Goal: Task Accomplishment & Management: Use online tool/utility

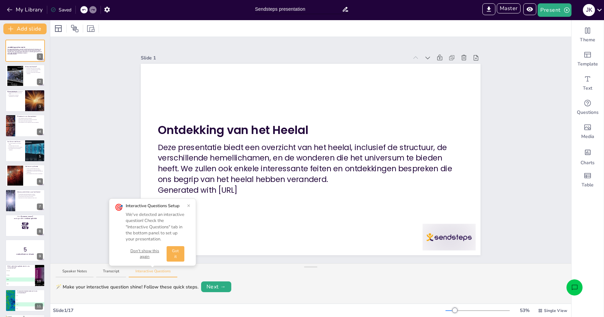
click at [283, 9] on input "Sendsteps presentation" at bounding box center [298, 9] width 87 height 10
type input "AI Pres"
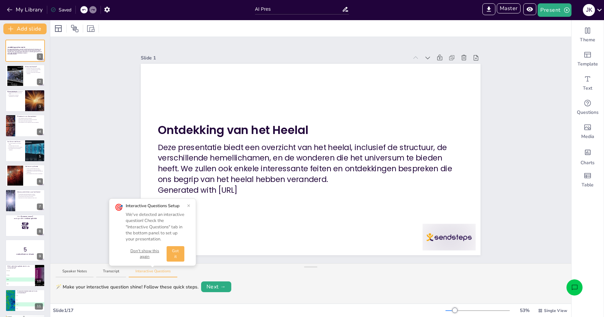
click at [179, 252] on button "Got it" at bounding box center [176, 253] width 18 height 15
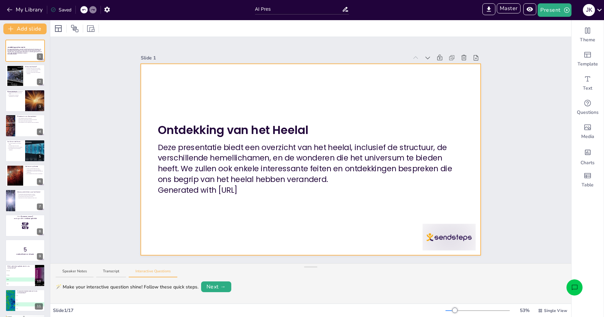
click at [235, 128] on strong "Ontdekking van het Heelal" at bounding box center [233, 130] width 151 height 16
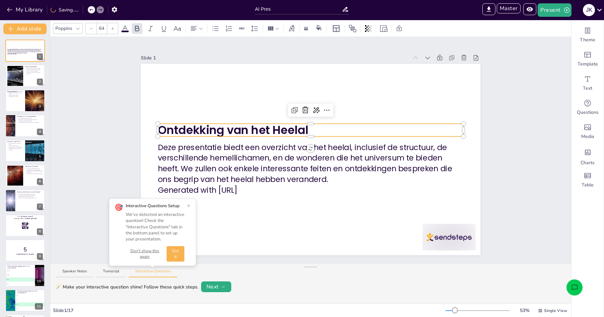
click at [260, 124] on div at bounding box center [311, 124] width 306 height 3
click at [128, 30] on icon at bounding box center [125, 28] width 8 height 8
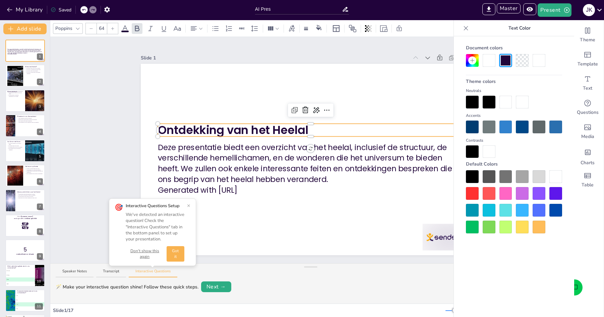
click at [468, 129] on div at bounding box center [472, 126] width 13 height 13
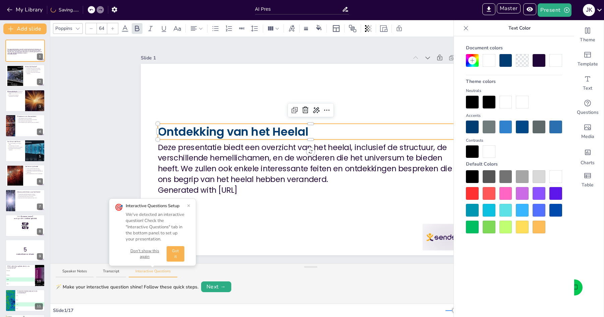
click at [471, 193] on div at bounding box center [472, 193] width 13 height 13
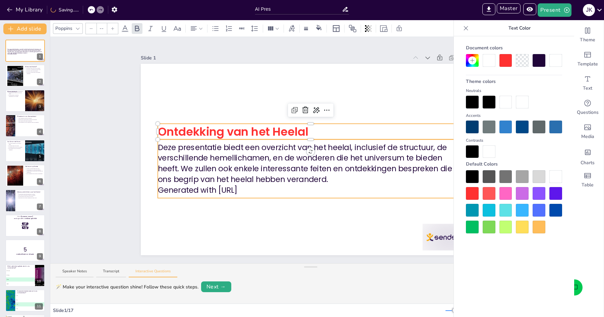
click at [339, 175] on p "Deze presentatie biedt een overzicht van het heelal, inclusief de structuur, de…" at bounding box center [311, 163] width 306 height 43
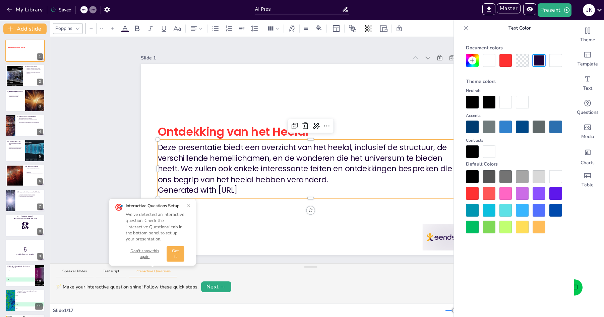
type input "43"
click at [328, 167] on p "Deze presentatie biedt een overzicht van het heelal, inclusief de structuur, de…" at bounding box center [311, 163] width 306 height 43
click at [487, 214] on div at bounding box center [489, 210] width 13 height 13
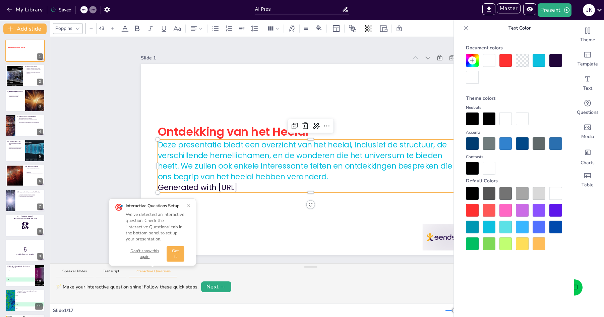
click at [260, 186] on p "Generated with Sendsteps.ai" at bounding box center [311, 187] width 306 height 11
click at [269, 187] on p "Generated with Sendsteps.ai" at bounding box center [311, 187] width 306 height 11
click at [472, 208] on div at bounding box center [472, 210] width 13 height 13
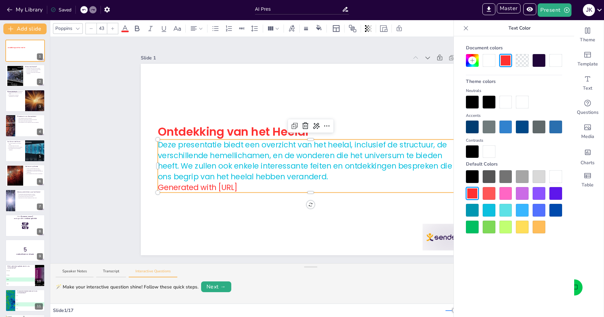
click at [78, 144] on div "Slide 1 Ontdekking van het Heelal Deze presentatie biedt een overzicht van het …" at bounding box center [310, 150] width 521 height 226
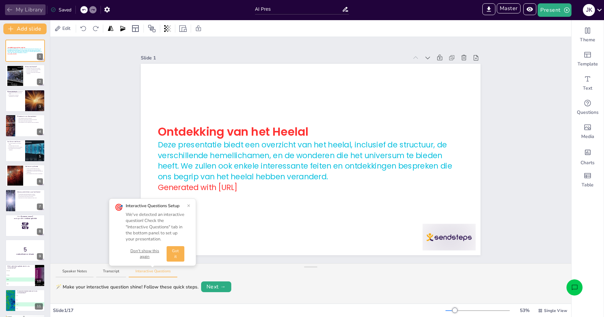
click at [20, 10] on button "My Library" at bounding box center [25, 9] width 41 height 11
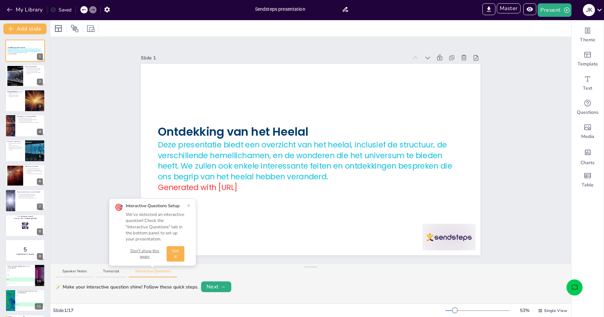
click at [308, 11] on input "Sendsteps presentation" at bounding box center [298, 9] width 87 height 10
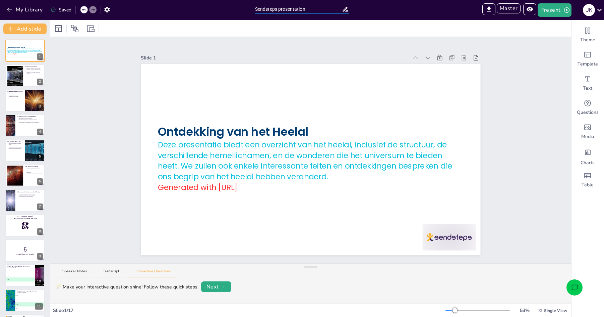
click at [308, 11] on input "Sendsteps presentation" at bounding box center [298, 9] width 87 height 10
click at [312, 9] on input "Sendsteps presentation" at bounding box center [298, 9] width 87 height 10
click at [344, 9] on icon at bounding box center [345, 9] width 5 height 5
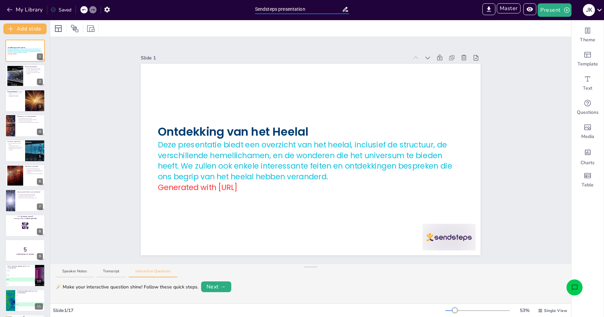
drag, startPoint x: 341, startPoint y: 10, endPoint x: 248, endPoint y: 6, distance: 93.0
click at [248, 6] on div "My Library Saved Sendsteps presentation IMPORT EXPORT Import Theme Export Theme…" at bounding box center [302, 10] width 604 height 20
click at [288, 6] on input "Sendsteps presentation" at bounding box center [298, 9] width 87 height 10
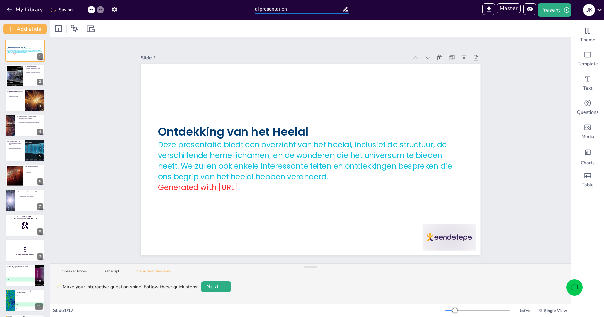
type input "ai presentation"
drag, startPoint x: 246, startPoint y: 43, endPoint x: 301, endPoint y: 50, distance: 56.1
click at [21, 8] on button "My Library" at bounding box center [25, 9] width 41 height 11
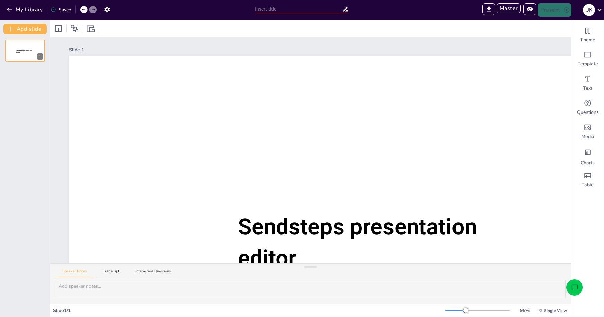
type input "Sendsteps presentation"
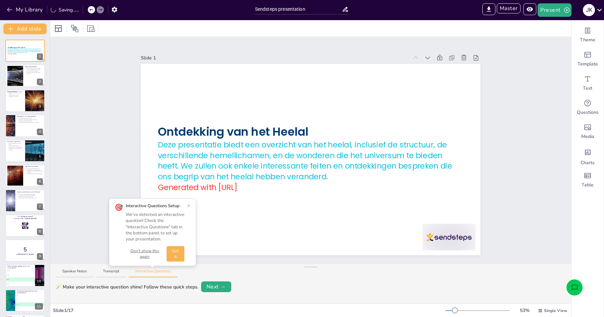
click at [178, 253] on button "Got it" at bounding box center [176, 253] width 18 height 15
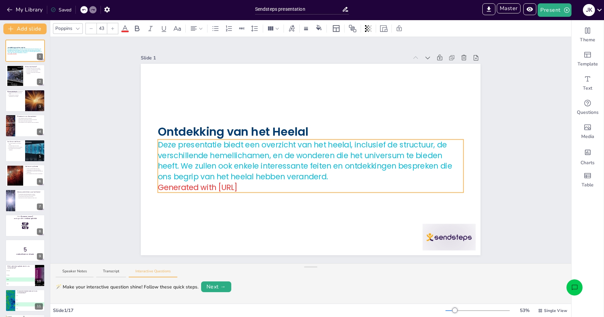
click at [236, 159] on p "Deze presentatie biedt een overzicht van het heelal, inclusief de structuur, de…" at bounding box center [311, 160] width 306 height 43
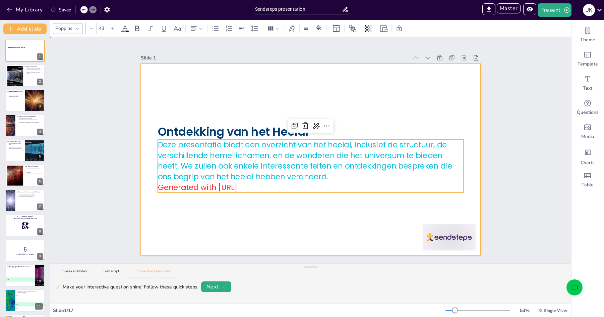
click at [200, 118] on div at bounding box center [311, 159] width 340 height 191
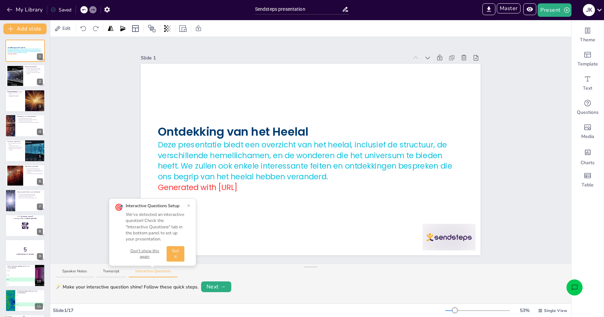
click at [143, 251] on button "Don't show this again" at bounding box center [145, 253] width 38 height 11
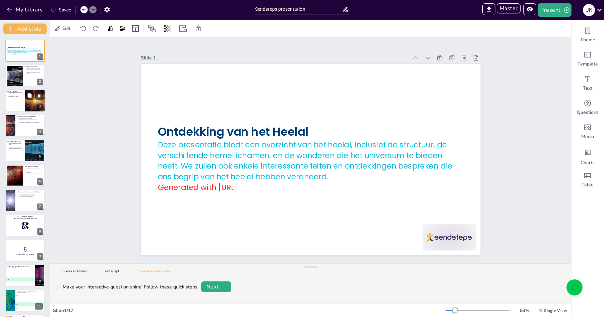
click at [28, 107] on div at bounding box center [34, 100] width 45 height 23
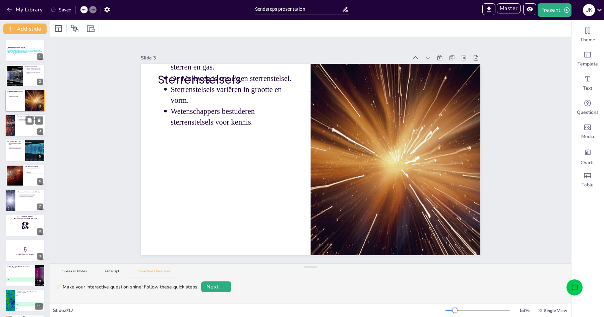
click at [27, 128] on div at bounding box center [25, 125] width 40 height 23
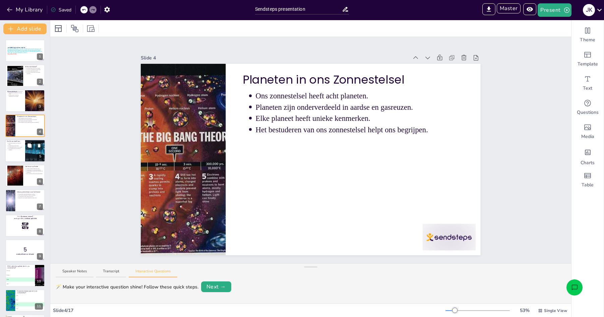
click at [28, 157] on div at bounding box center [35, 150] width 40 height 23
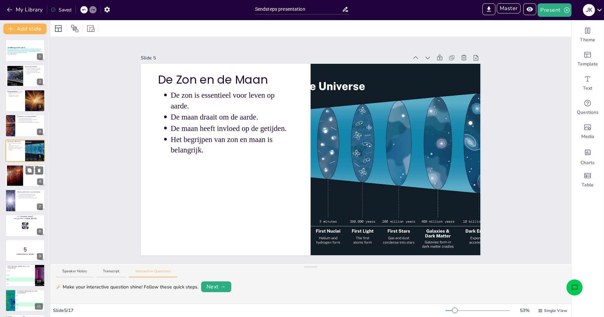
click at [20, 176] on div at bounding box center [15, 175] width 28 height 20
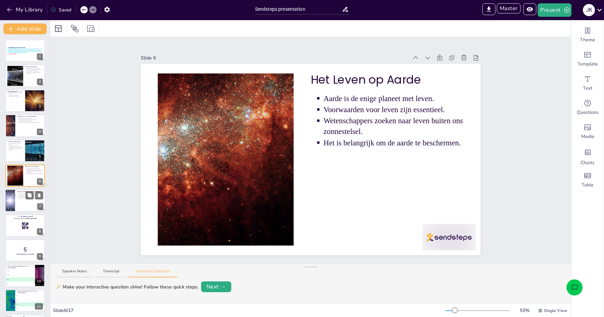
click at [20, 201] on div at bounding box center [25, 200] width 40 height 23
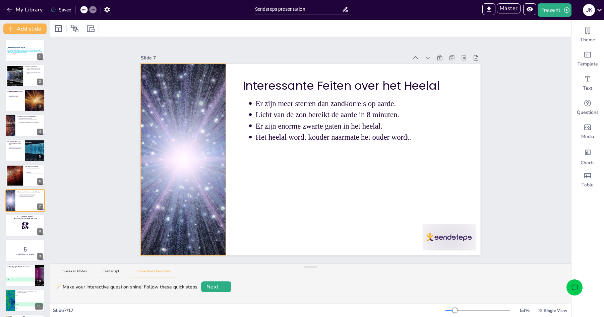
scroll to position [25, 0]
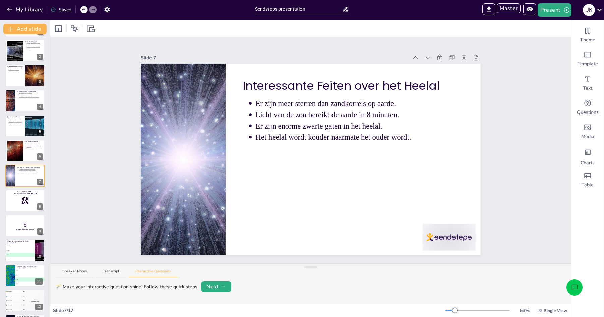
click at [17, 29] on p "Deze presentatie biedt een overzicht van het heelal, inclusief de structuur, de…" at bounding box center [25, 25] width 36 height 5
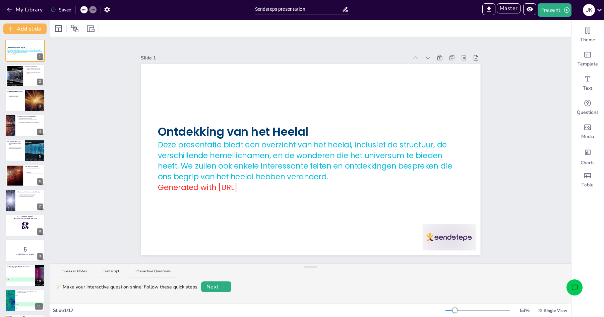
click at [160, 271] on button "Interactive Questions" at bounding box center [153, 272] width 49 height 9
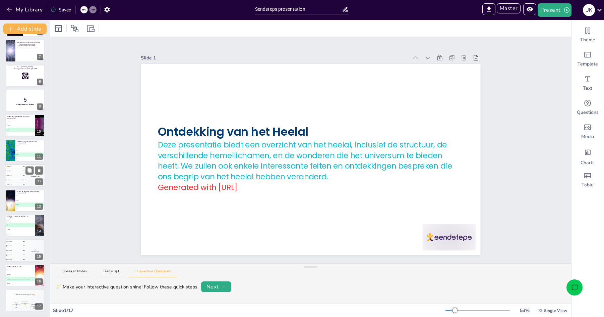
click at [18, 169] on div "🥈 Participant 2 400" at bounding box center [15, 171] width 20 height 4
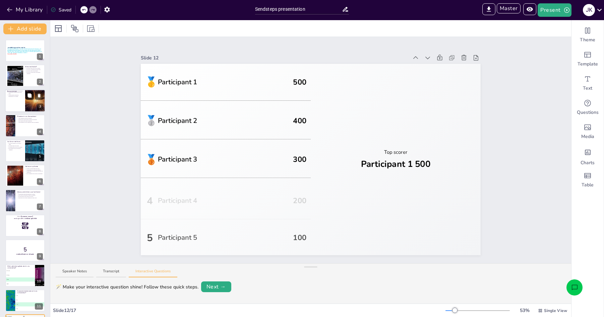
scroll to position [0, 0]
click at [22, 103] on div at bounding box center [25, 100] width 40 height 23
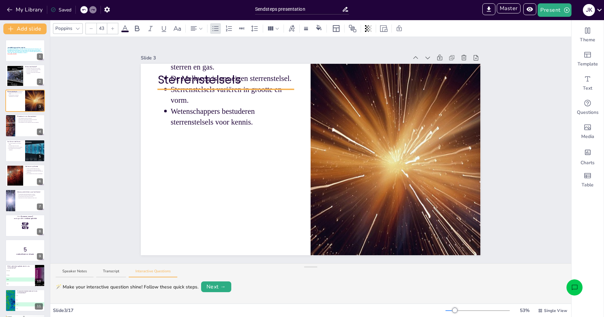
click at [213, 122] on p "Wetenschappers bestuderen sterrenstelsels voor kennis." at bounding box center [232, 116] width 123 height 21
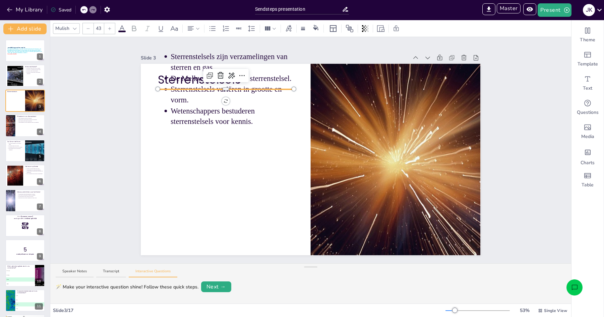
click at [214, 105] on p "Sterrenstelsels variëren in grootte en vorm." at bounding box center [232, 94] width 123 height 21
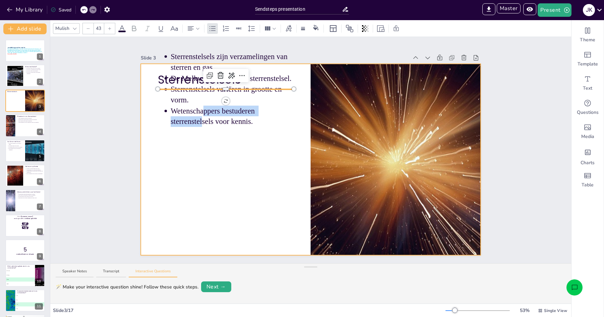
drag, startPoint x: 204, startPoint y: 114, endPoint x: 203, endPoint y: 132, distance: 18.5
click at [203, 132] on div "Sterrenstelsels Sterrenstelsels zijn verzamelingen van sterren en gas. De Melkw…" at bounding box center [311, 159] width 340 height 191
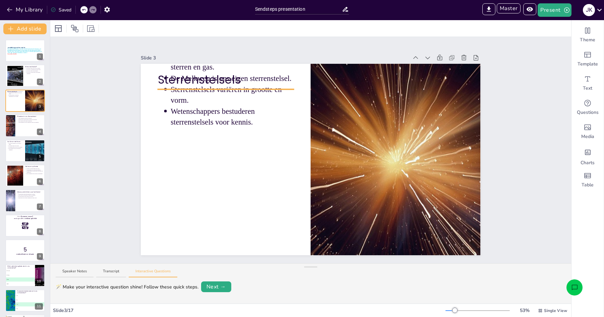
click at [205, 82] on div "Sterrenstelsels Sterrenstelsels zijn verzamelingen van sterren en gas. De Melkw…" at bounding box center [311, 159] width 340 height 191
click at [195, 99] on p "Sterrenstelsels variëren in grootte en vorm." at bounding box center [232, 94] width 123 height 21
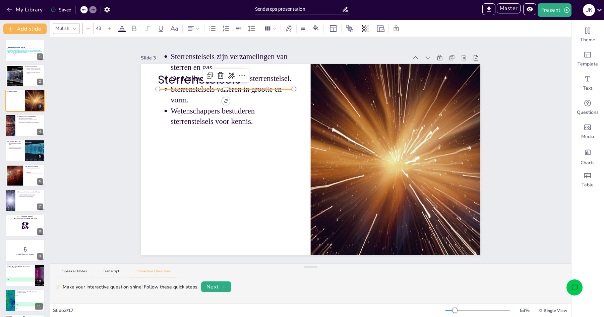
click at [185, 111] on p "Wetenschappers bestuderen sterrenstelsels voor kennis." at bounding box center [232, 116] width 123 height 21
click at [208, 126] on p "Wetenschappers bestuderen sterrenstelsels voor kennis." at bounding box center [232, 116] width 123 height 21
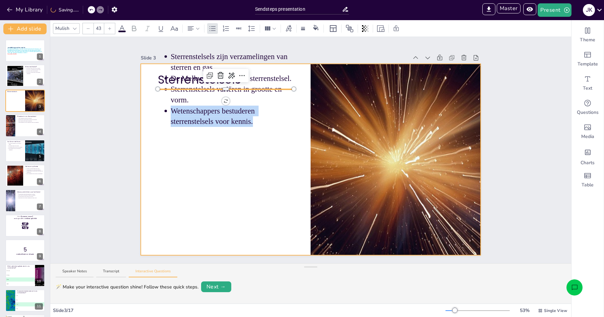
drag, startPoint x: 196, startPoint y: 100, endPoint x: 195, endPoint y: 153, distance: 52.7
click at [195, 154] on div "Sterrenstelsels Sterrenstelsels zijn verzamelingen van sterren en gas. De Melkw…" at bounding box center [311, 159] width 340 height 191
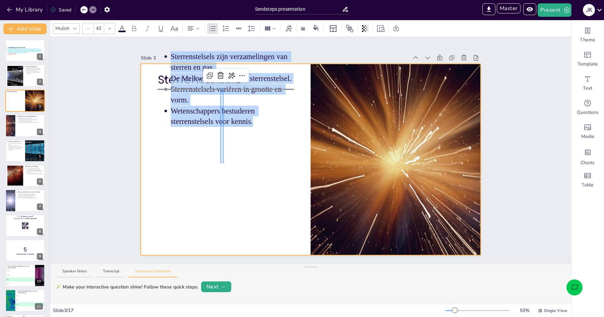
drag, startPoint x: 224, startPoint y: 88, endPoint x: 221, endPoint y: 167, distance: 79.2
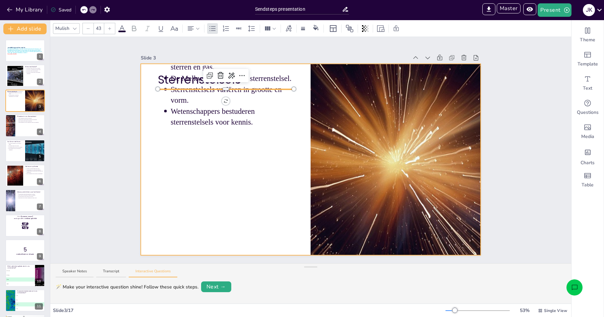
click at [281, 186] on div at bounding box center [311, 159] width 340 height 191
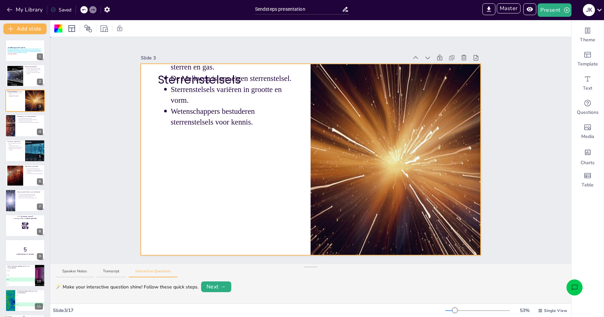
click at [100, 134] on div "Slide 1 Ontdekking van het Heelal Deze presentatie biedt een overzicht van het …" at bounding box center [310, 150] width 521 height 226
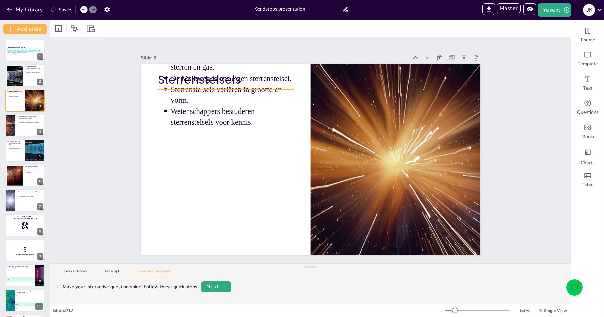
click at [214, 111] on p "Wetenschappers bestuderen sterrenstelsels voor kennis." at bounding box center [232, 116] width 123 height 21
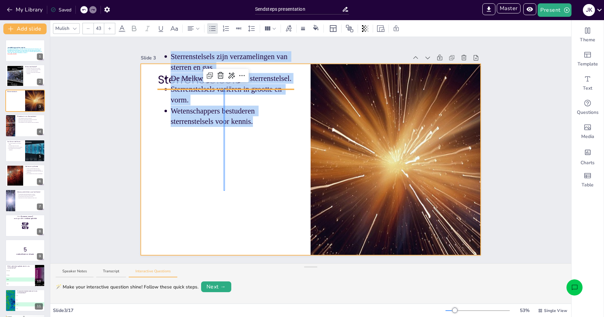
drag, startPoint x: 225, startPoint y: 89, endPoint x: 223, endPoint y: 191, distance: 101.6
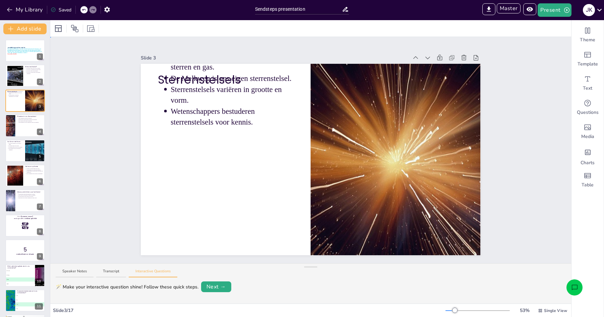
click at [229, 186] on div at bounding box center [311, 159] width 340 height 191
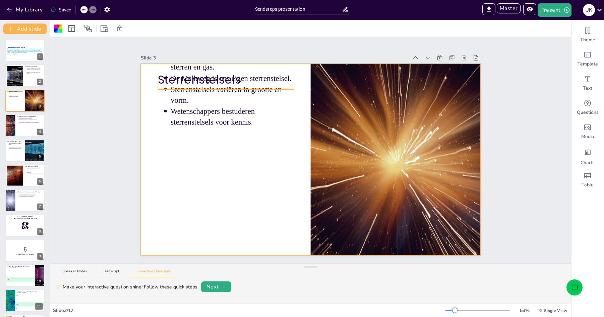
click at [164, 74] on ul "Sterrenstelsels zijn verzamelingen van sterren en gas. De Melkweg is ons eigen …" at bounding box center [226, 89] width 136 height 77
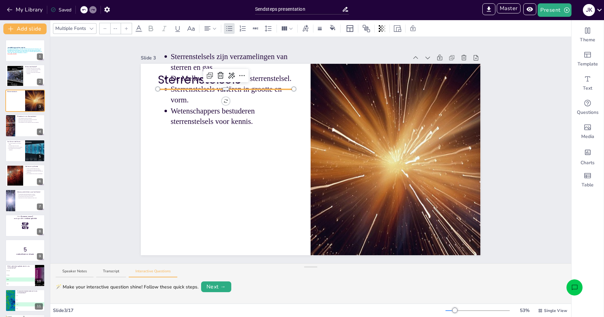
click at [160, 74] on ul "Sterrenstelsels zijn verzamelingen van sterren en gas. De Melkweg is ons eigen …" at bounding box center [226, 89] width 136 height 76
click at [183, 59] on p "Sterrenstelsels zijn verzamelingen van sterren en gas." at bounding box center [232, 61] width 123 height 21
click at [192, 58] on p "Sterrenstelsels zijn verzamelingen van sterren en gas." at bounding box center [232, 61] width 123 height 21
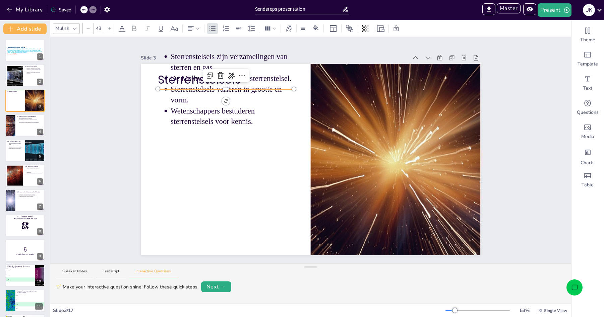
click at [171, 55] on p "Sterrenstelsels zijn verzamelingen van sterren en gas." at bounding box center [232, 61] width 123 height 21
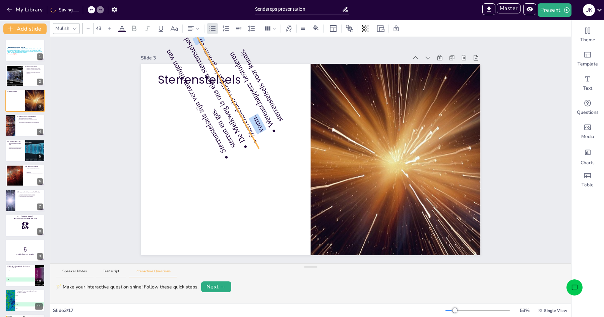
drag, startPoint x: 226, startPoint y: 101, endPoint x: 262, endPoint y: 69, distance: 48.7
click at [262, 69] on div "Sterrenstelsels 241 ° Sterrenstelsels zijn verzamelingen van sterren en gas. De…" at bounding box center [311, 159] width 340 height 191
type input "Infinity"
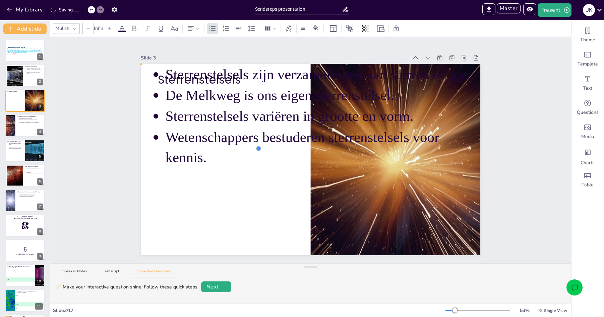
drag, startPoint x: 260, startPoint y: 149, endPoint x: 210, endPoint y: 178, distance: 57.1
click at [210, 178] on div "Sterrenstelsels Sterrenstelsels zijn verzamelingen van sterren en gas. De Melkw…" at bounding box center [311, 159] width 340 height 191
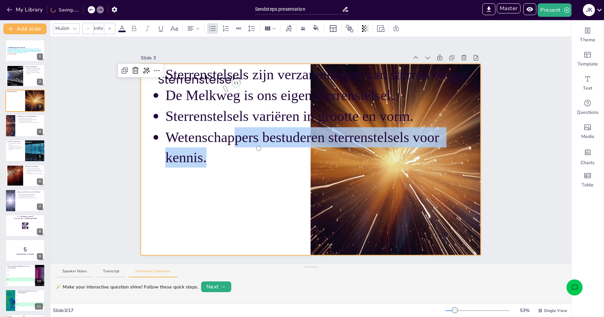
drag, startPoint x: 236, startPoint y: 131, endPoint x: 223, endPoint y: 237, distance: 107.1
click at [223, 237] on div "Sterrenstelsels Sterrenstelsels zijn verzamelingen van sterren en gas. De Melkw…" at bounding box center [311, 159] width 340 height 191
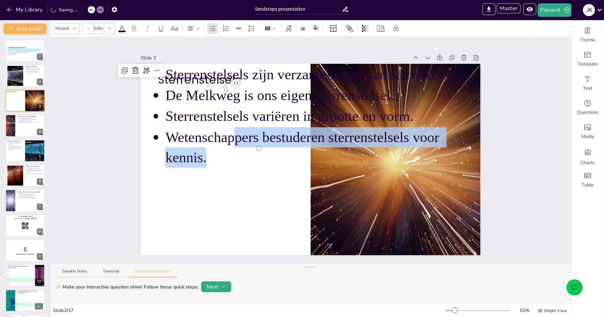
click at [169, 138] on p "Wetenschappers bestuderen sterrenstelsels voor kennis." at bounding box center [322, 147] width 315 height 40
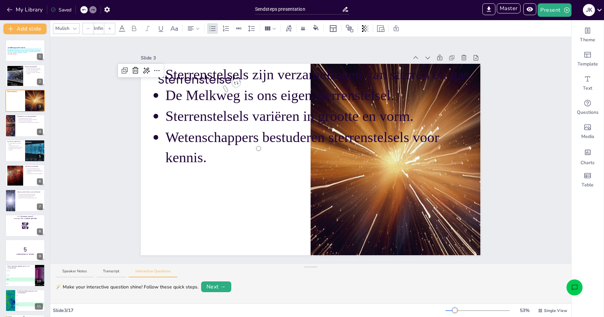
click at [77, 117] on div "Slide 1 Ontdekking van het Heelal Deze presentatie biedt een overzicht van het …" at bounding box center [310, 150] width 521 height 226
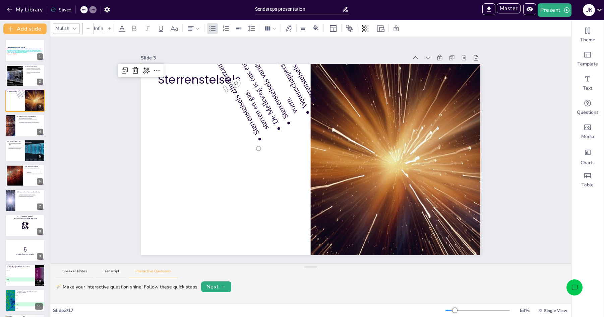
click at [84, 10] on icon at bounding box center [83, 10] width 3 height 2
click at [84, 10] on div "My Library Saved" at bounding box center [56, 9] width 113 height 12
click at [92, 9] on icon at bounding box center [93, 10] width 4 height 4
click at [266, 120] on p "Sterrenstelsels zijn verzamelingen van sterren en gas." at bounding box center [233, 78] width 78 height 118
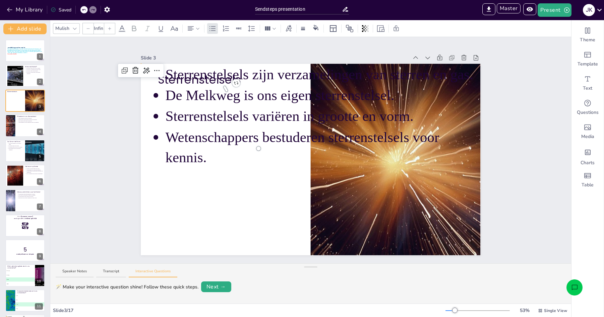
click at [248, 102] on span "De Melkweg is ons eigen sterrenstelsel." at bounding box center [279, 95] width 229 height 16
drag, startPoint x: 251, startPoint y: 136, endPoint x: 257, endPoint y: 153, distance: 18.4
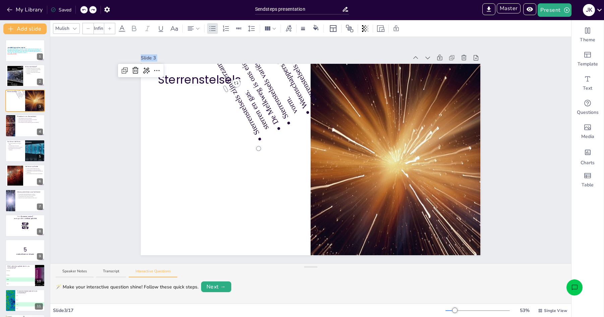
click at [258, 127] on p "Sterrenstelsels zijn verzamelingen van sterren en gas." at bounding box center [233, 78] width 78 height 118
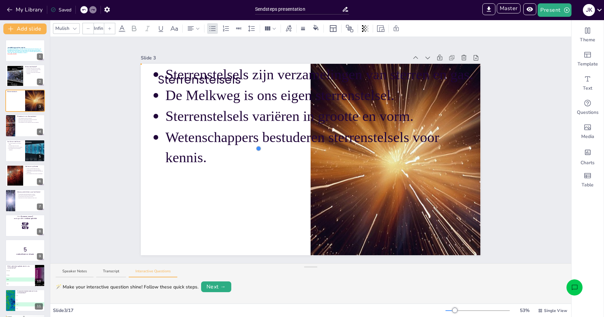
drag, startPoint x: 260, startPoint y: 148, endPoint x: 256, endPoint y: 194, distance: 45.8
click at [256, 194] on div "Sterrenstelsels Sterrenstelsels zijn verzamelingen van sterren en gas. De Melkw…" at bounding box center [311, 159] width 340 height 191
click at [33, 77] on div at bounding box center [25, 75] width 40 height 23
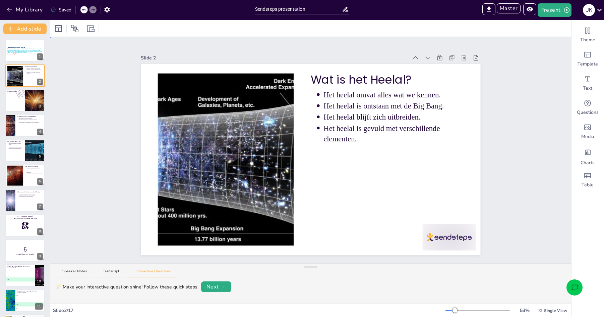
click at [352, 117] on p "Het heelal blijft zich uitbreiden." at bounding box center [394, 117] width 140 height 11
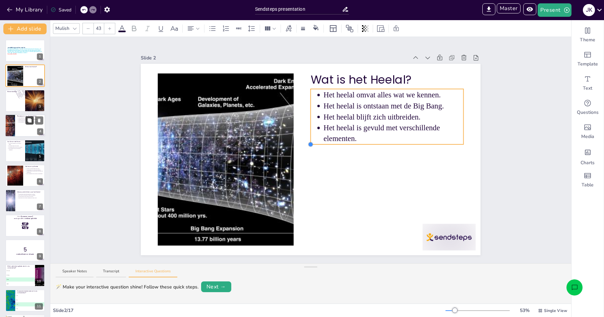
click at [26, 121] on button at bounding box center [29, 120] width 8 height 8
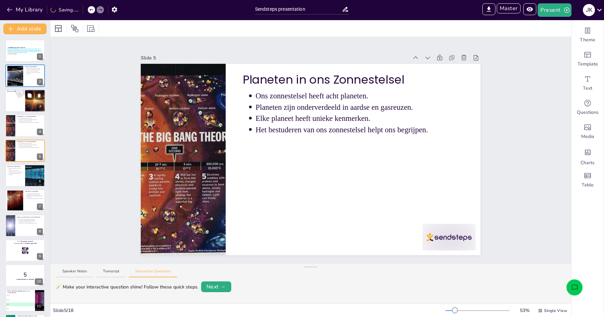
click at [20, 93] on p "De Melkweg is ons eigen sterrenstelsel." at bounding box center [17, 89] width 8 height 13
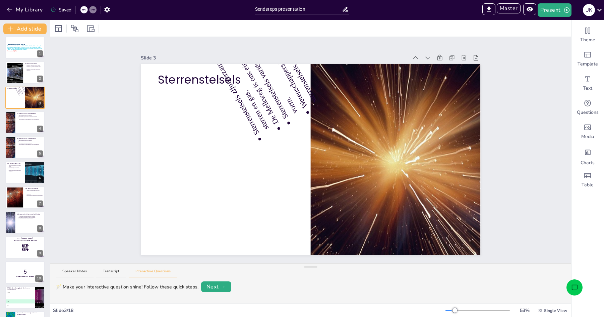
scroll to position [1, 0]
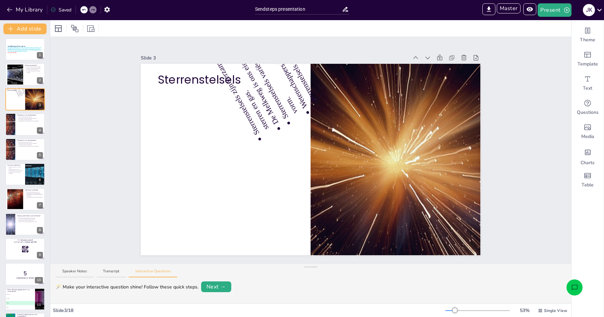
click at [267, 101] on p "De Melkweg is ons eigen sterrenstelsel." at bounding box center [247, 69] width 69 height 113
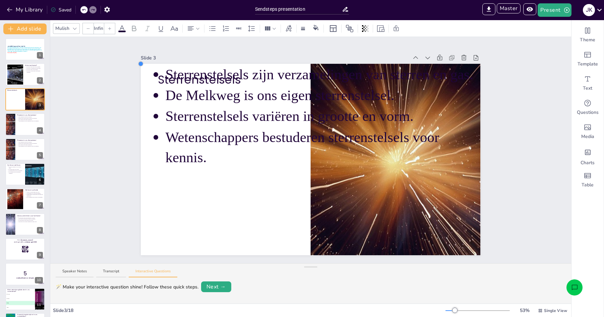
click at [202, 160] on p "Wetenschappers bestuderen sterrenstelsels voor kennis." at bounding box center [322, 147] width 315 height 40
click at [253, 108] on p "Sterrenstelsels variëren in grootte en vorm." at bounding box center [322, 116] width 315 height 20
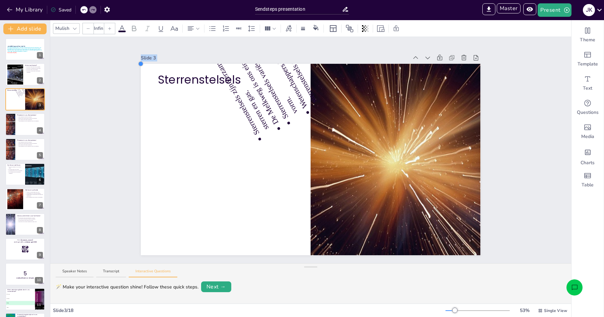
click at [282, 170] on div at bounding box center [311, 159] width 340 height 191
click at [269, 107] on p "De Melkweg is ons eigen sterrenstelsel." at bounding box center [247, 69] width 69 height 113
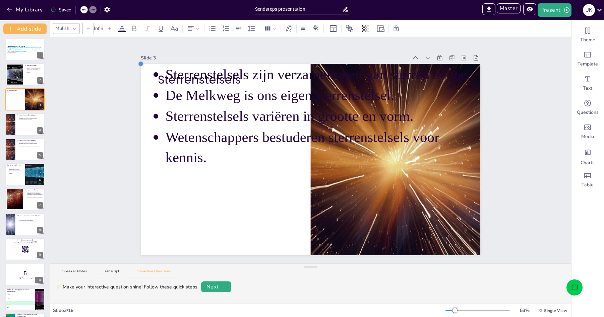
drag, startPoint x: 267, startPoint y: 106, endPoint x: 261, endPoint y: 128, distance: 22.9
click at [267, 107] on span "Sterrenstelsels zijn verzamelingen van sterren en gas. De Melkweg is ons eigen …" at bounding box center [322, 116] width 315 height 104
drag, startPoint x: 289, startPoint y: 111, endPoint x: 275, endPoint y: 155, distance: 45.5
click at [290, 117] on p "Sterrenstelsels variëren in grootte en vorm." at bounding box center [322, 116] width 315 height 20
click at [253, 204] on div at bounding box center [311, 159] width 340 height 191
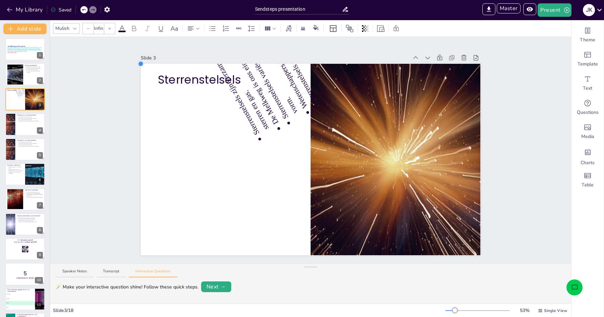
drag, startPoint x: 141, startPoint y: 64, endPoint x: 159, endPoint y: 45, distance: 26.1
click at [156, 53] on div "Slide 1 Ontdekking van het Heelal Deze presentatie biedt een overzicht van het …" at bounding box center [311, 150] width 340 height 210
click at [183, 87] on p "Sterrenstelsels" at bounding box center [226, 80] width 136 height 16
click at [189, 94] on div at bounding box center [311, 159] width 340 height 191
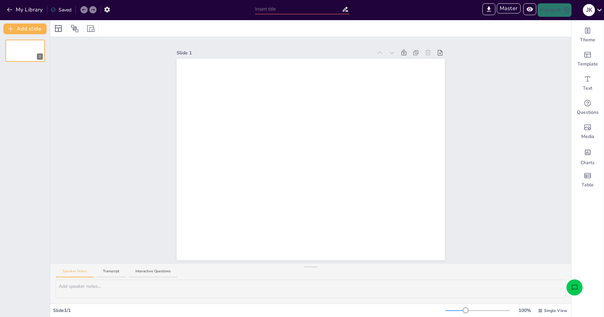
type input "Sendsteps presentation"
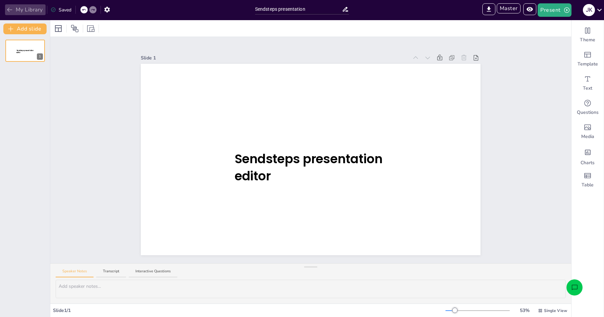
click at [20, 9] on button "My Library" at bounding box center [25, 9] width 41 height 11
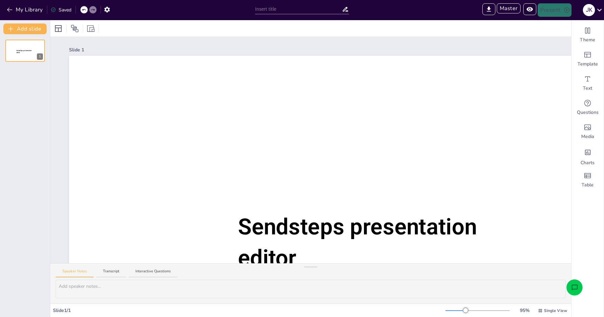
type input "Sendsteps presentation"
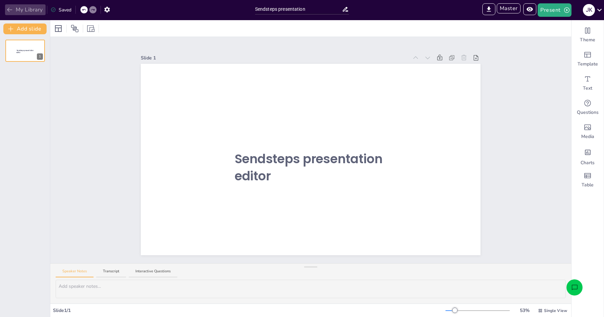
click at [23, 8] on button "My Library" at bounding box center [25, 9] width 41 height 11
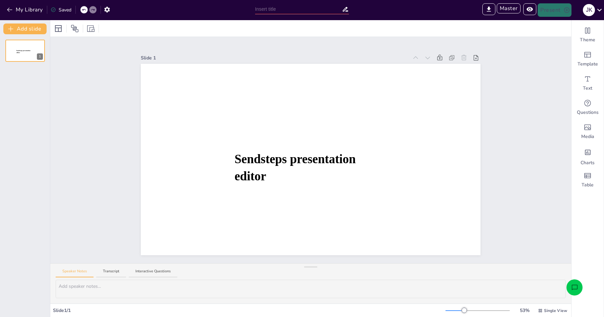
type input "Sendsteps presentation"
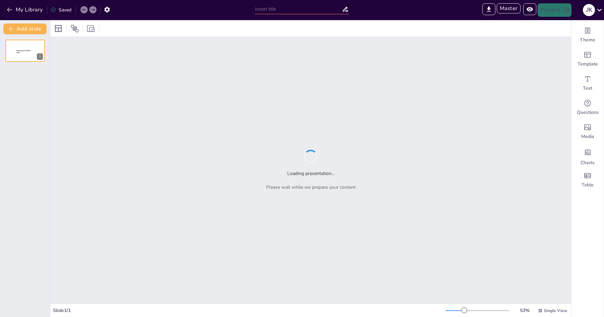
type input "Sendsteps presentation"
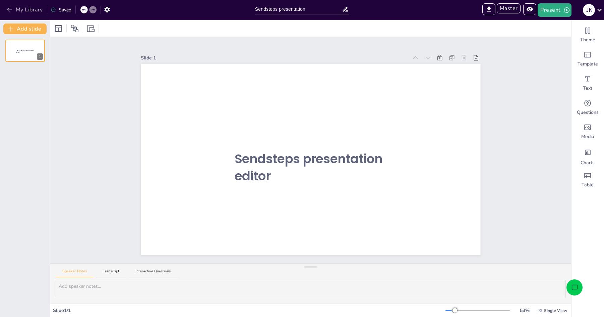
click at [17, 12] on button "My Library" at bounding box center [25, 9] width 41 height 11
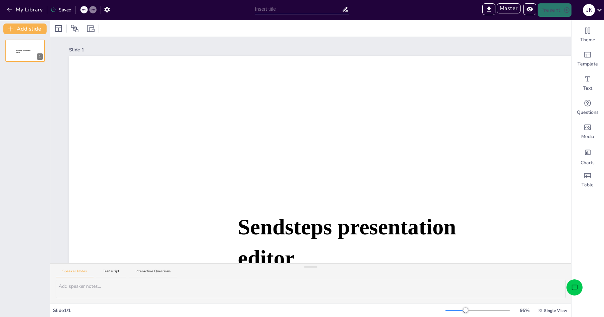
type input "Sendsteps presentation"
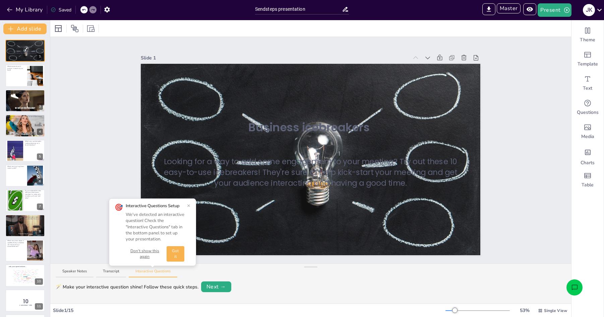
click at [175, 253] on button "Got it" at bounding box center [176, 253] width 18 height 15
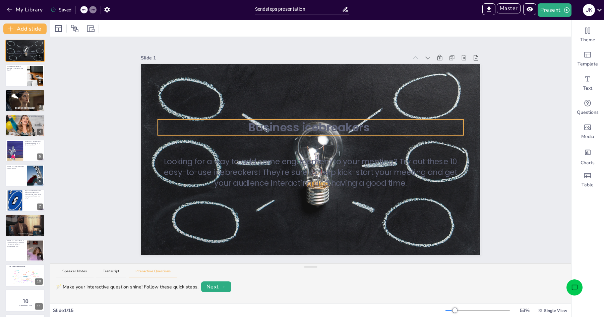
click at [286, 127] on span "Business icebreakers" at bounding box center [310, 127] width 122 height 16
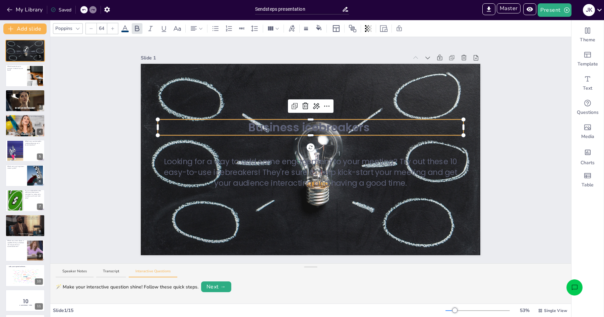
click at [125, 30] on icon at bounding box center [125, 28] width 8 height 8
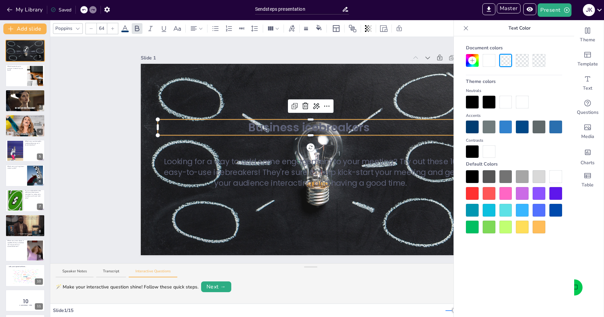
click at [471, 192] on div at bounding box center [472, 193] width 13 height 13
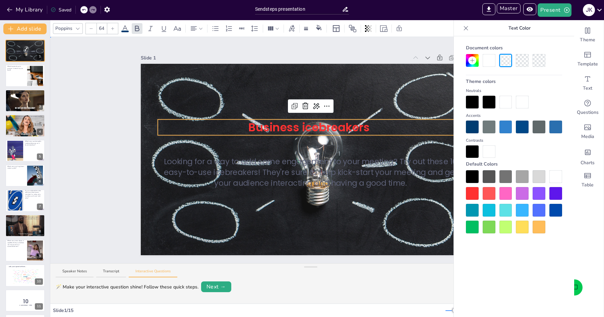
drag, startPoint x: 110, startPoint y: 131, endPoint x: 106, endPoint y: 126, distance: 6.2
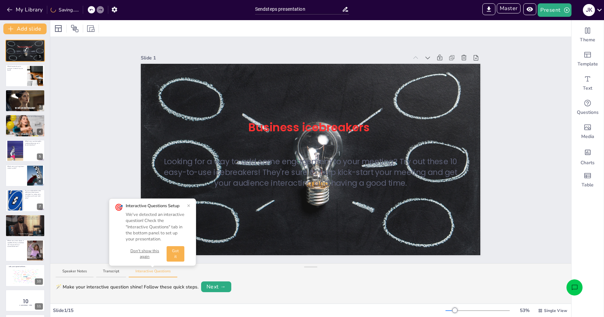
click at [175, 253] on button "Got it" at bounding box center [176, 253] width 18 height 15
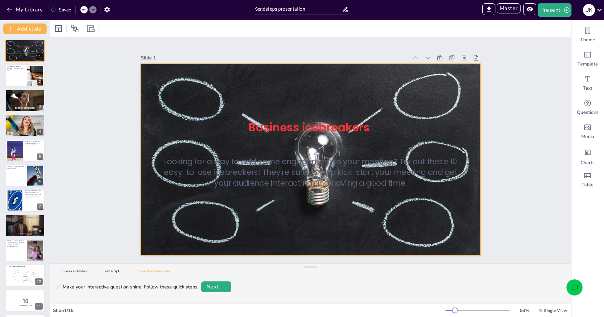
click at [398, 209] on div at bounding box center [311, 159] width 340 height 207
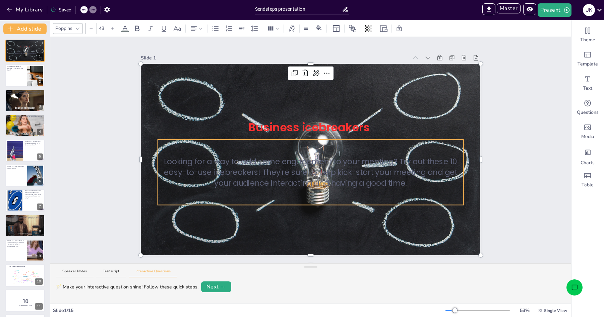
click at [354, 174] on p "Looking for a way to add some engagement to your meeting? Try out these 10 easy…" at bounding box center [311, 172] width 306 height 32
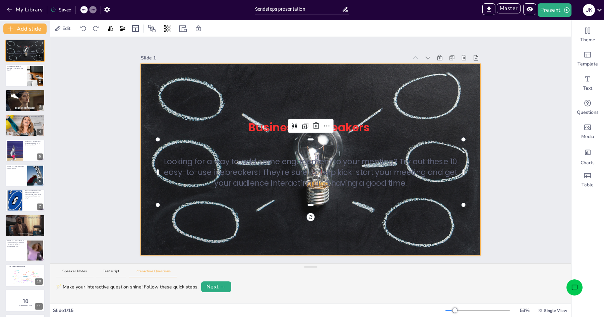
click at [425, 110] on div at bounding box center [311, 159] width 340 height 207
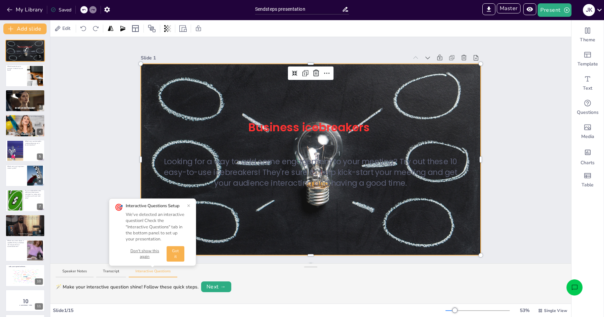
click at [187, 206] on div "🎯 Interactive Questions Setup We've detected an interactive question! Check the…" at bounding box center [153, 232] width 76 height 59
click at [189, 206] on button "×" at bounding box center [188, 205] width 3 height 5
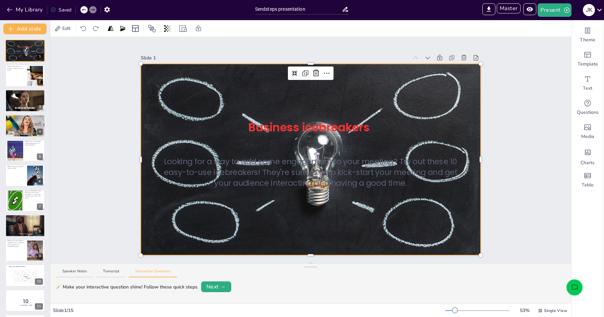
scroll to position [8, 0]
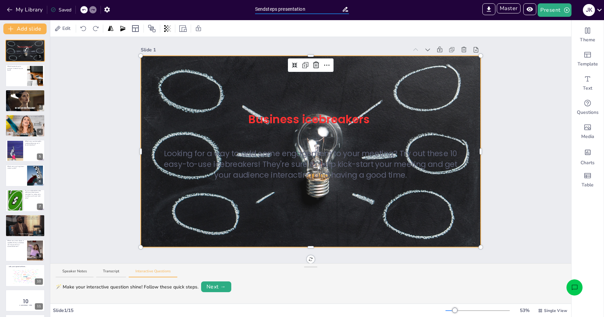
click at [311, 10] on input "Sendsteps presentation" at bounding box center [298, 9] width 87 height 10
type input "Sendsteps presentation 6"
click at [24, 5] on button "My Library" at bounding box center [25, 9] width 41 height 11
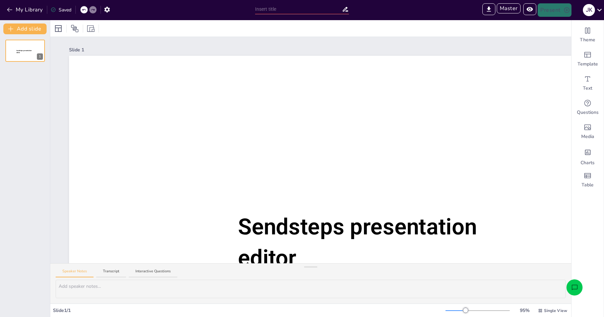
type input "test"
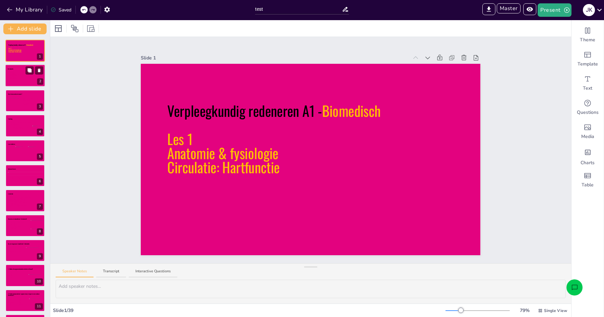
click at [10, 77] on icon at bounding box center [26, 78] width 35 height 12
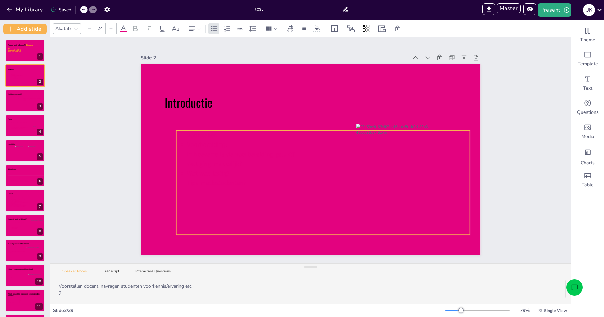
click at [251, 159] on icon at bounding box center [323, 182] width 294 height 104
click at [125, 30] on icon at bounding box center [123, 28] width 8 height 8
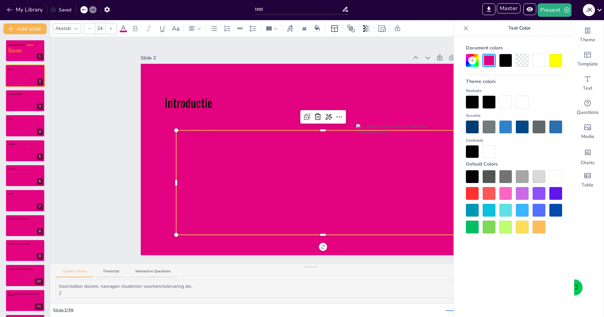
click at [472, 152] on div at bounding box center [472, 151] width 13 height 13
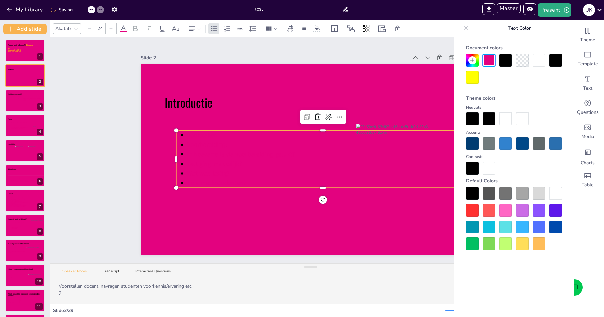
click at [504, 116] on div at bounding box center [506, 118] width 13 height 13
click at [269, 155] on span "In hoeverre is de voorbereiding gelukt?" at bounding box center [241, 154] width 108 height 9
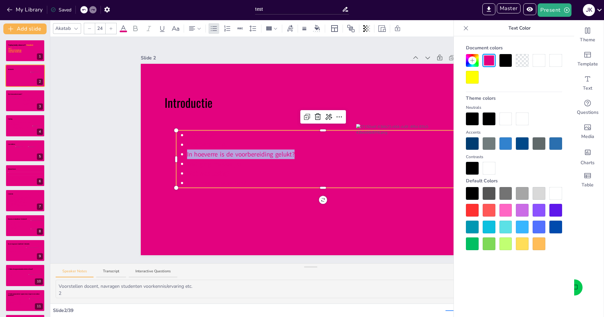
click at [269, 155] on span "In hoeverre is de voorbereiding gelukt?" at bounding box center [241, 154] width 108 height 9
click at [315, 176] on p "Wat was lastig?" at bounding box center [328, 173] width 283 height 10
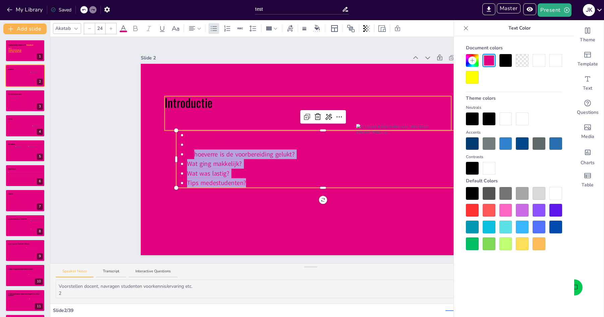
drag, startPoint x: 302, startPoint y: 169, endPoint x: 182, endPoint y: 124, distance: 128.2
click at [182, 124] on div "Introductie Voorstellen Voorbereiding: In hoeverre is de voorbereiding gelukt? …" at bounding box center [311, 159] width 340 height 191
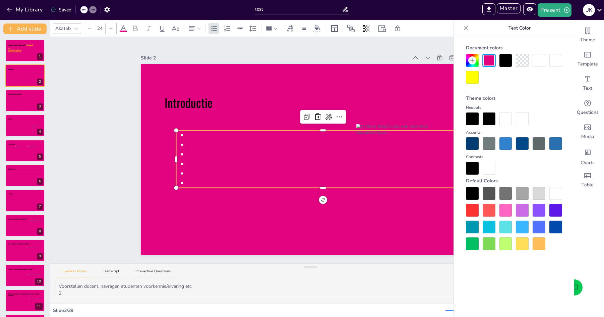
click at [186, 137] on ul "Voorstellen Voorbereiding:" at bounding box center [323, 139] width 294 height 19
click at [234, 131] on div at bounding box center [323, 131] width 294 height 3
click at [507, 120] on div at bounding box center [506, 118] width 13 height 13
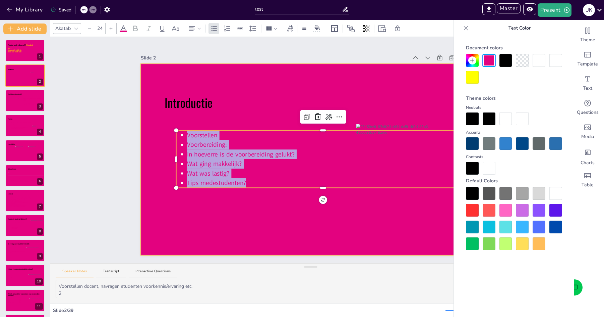
drag, startPoint x: 189, startPoint y: 137, endPoint x: 343, endPoint y: 196, distance: 165.2
click at [342, 196] on div "Introductie Voorstellen Voorbereiding: In hoeverre is de voorbereiding gelukt? …" at bounding box center [311, 159] width 340 height 191
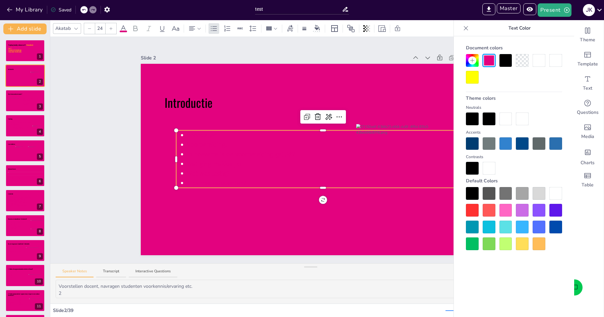
click at [505, 120] on div at bounding box center [506, 118] width 13 height 13
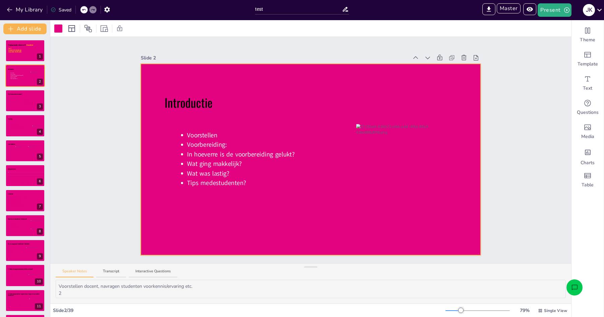
click at [105, 166] on div "Slide 1 Verpleegkundig redeneren A1 - Biomedisch Les 1 Anatomie & fysiologie Ci…" at bounding box center [310, 150] width 521 height 226
click at [18, 103] on div at bounding box center [13, 102] width 14 height 9
type textarea "Biomedische kennis heb je nodig om uiteindelijk te kunnen klinisch redeneren, e…"
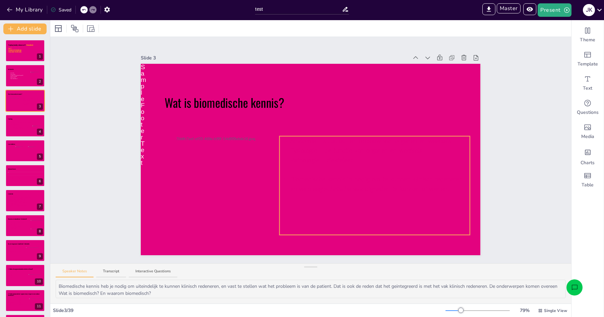
click at [353, 181] on icon at bounding box center [375, 185] width 191 height 99
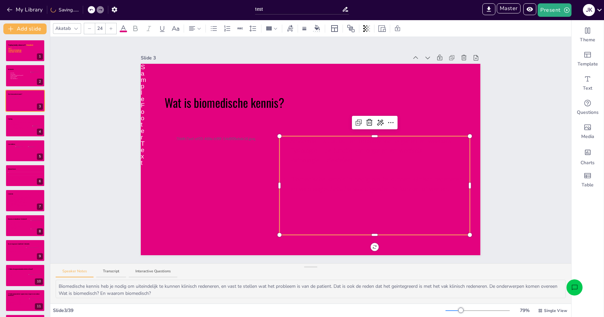
click at [121, 29] on icon at bounding box center [123, 28] width 8 height 8
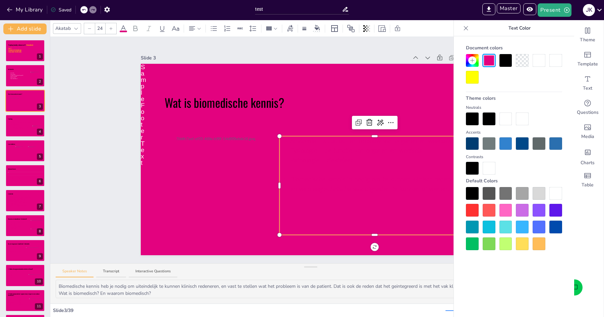
click at [501, 115] on div at bounding box center [506, 118] width 13 height 13
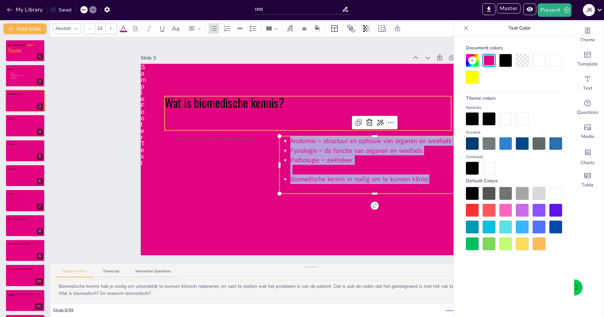
drag, startPoint x: 433, startPoint y: 179, endPoint x: 236, endPoint y: 96, distance: 213.6
click at [236, 96] on div "Wat is biomedische kennis? Sample Footer Text Anatomie = structuur en opbouw va…" at bounding box center [311, 159] width 340 height 191
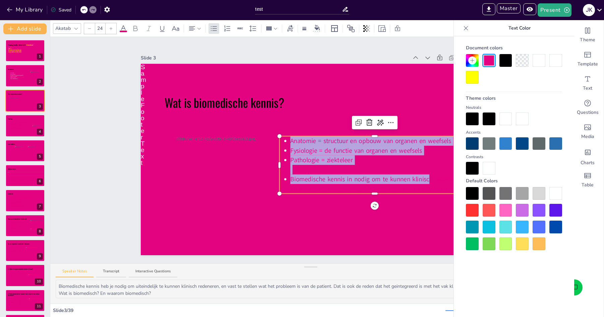
click at [432, 174] on p "Biomedische kennis in nodig om te kunnen klinisch redeneren en verpleegtechnisc…" at bounding box center [380, 183] width 180 height 19
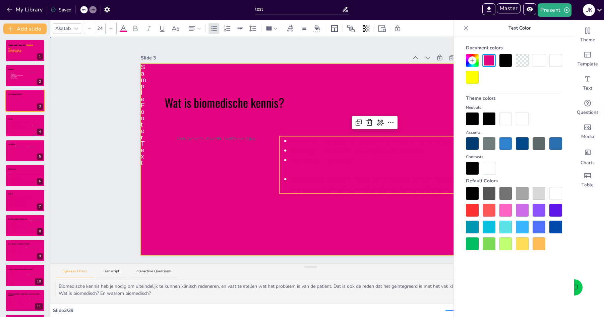
click at [421, 230] on div at bounding box center [311, 159] width 340 height 191
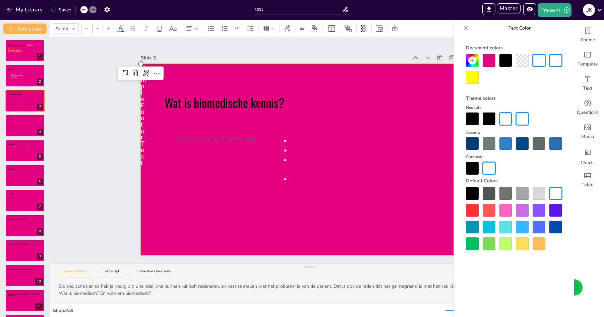
type input "24"
click at [466, 29] on icon at bounding box center [466, 28] width 7 height 7
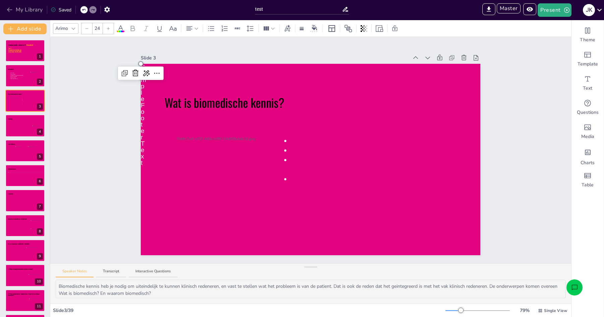
click at [12, 7] on icon "button" at bounding box center [9, 9] width 7 height 7
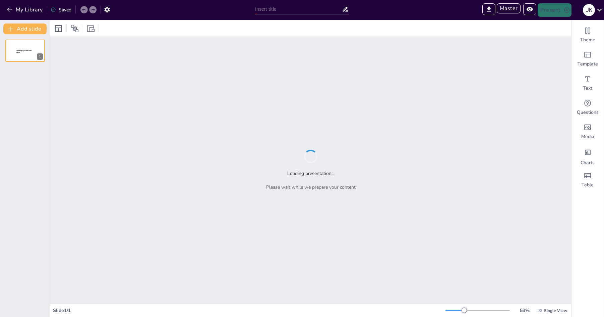
type input "Sendsteps presentation"
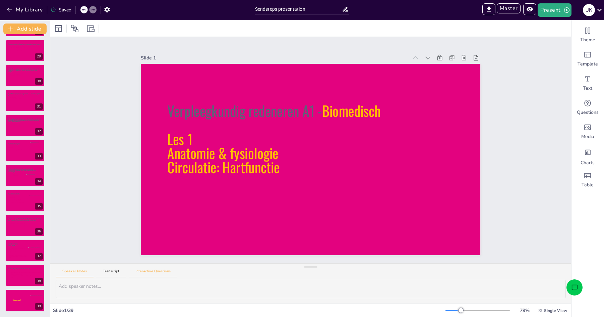
scroll to position [699, 0]
click at [166, 273] on button "Interactive Questions" at bounding box center [153, 272] width 49 height 9
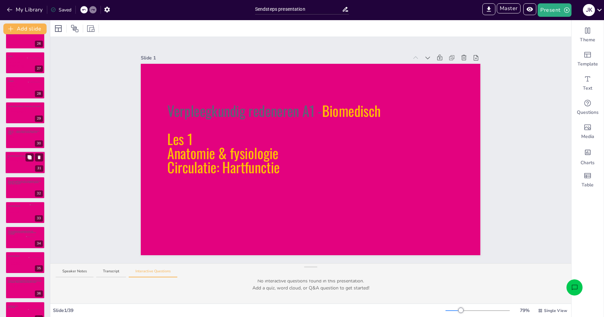
click at [18, 153] on div at bounding box center [25, 162] width 40 height 23
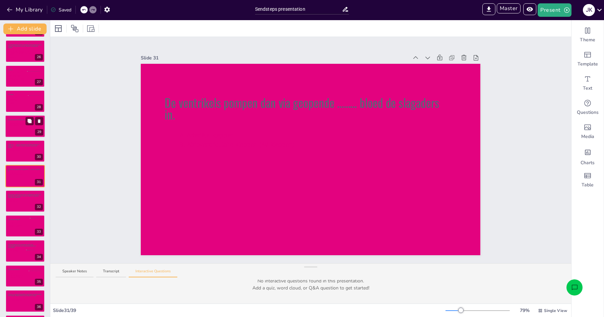
click at [29, 134] on div at bounding box center [25, 126] width 40 height 23
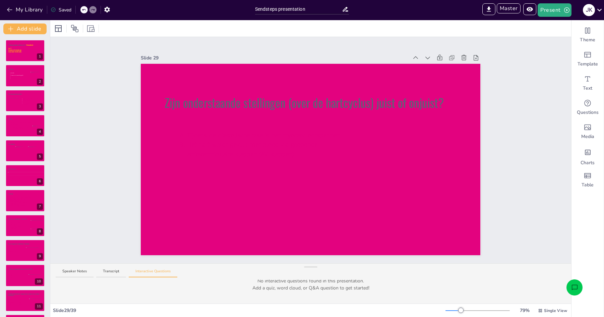
scroll to position [0, 0]
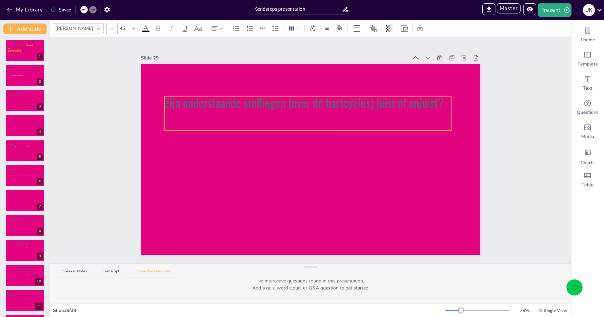
click at [224, 109] on icon at bounding box center [308, 113] width 287 height 34
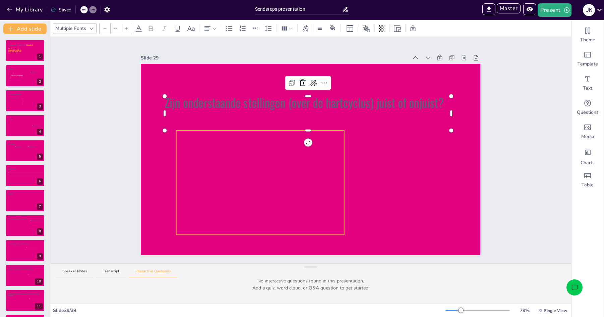
click at [238, 199] on icon at bounding box center [260, 182] width 168 height 104
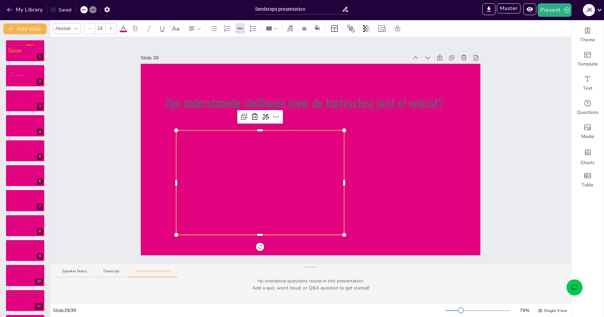
click at [124, 29] on icon at bounding box center [123, 28] width 6 height 6
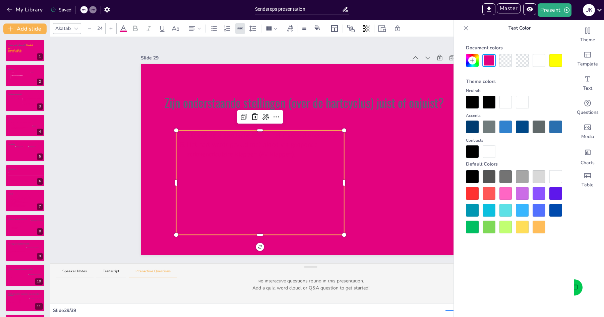
click at [512, 101] on div at bounding box center [506, 102] width 13 height 13
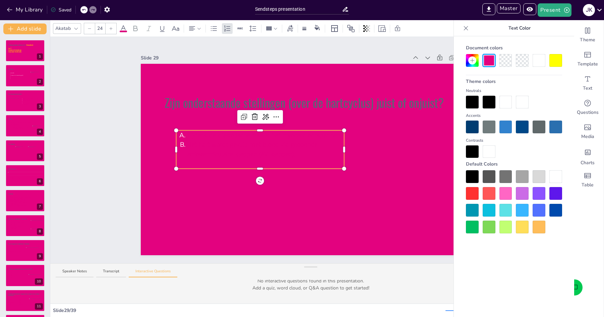
click at [520, 103] on div at bounding box center [522, 102] width 13 height 13
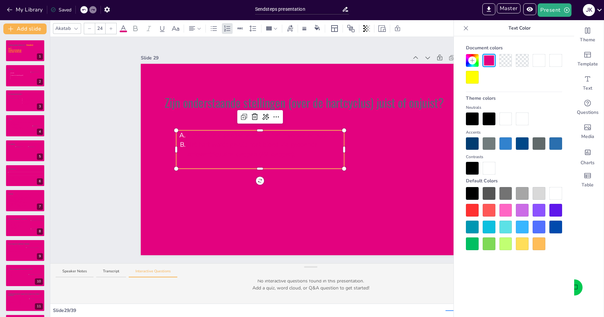
click at [489, 172] on div at bounding box center [489, 168] width 13 height 13
click at [487, 167] on div at bounding box center [489, 168] width 13 height 13
click at [556, 193] on div at bounding box center [556, 193] width 13 height 13
click at [521, 211] on div at bounding box center [522, 210] width 13 height 13
click at [545, 209] on div at bounding box center [539, 210] width 13 height 13
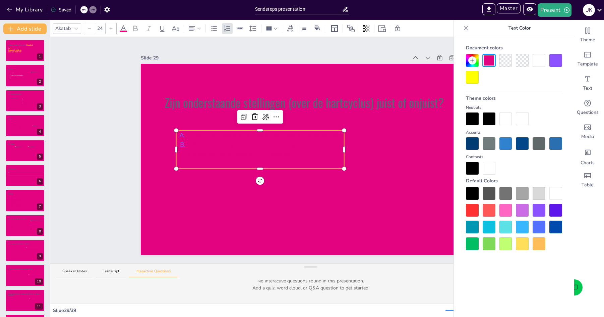
click at [531, 198] on div at bounding box center [514, 218] width 96 height 63
click at [520, 196] on div at bounding box center [522, 193] width 13 height 13
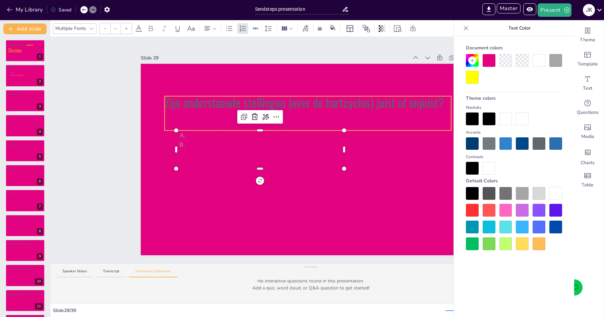
click at [291, 100] on icon at bounding box center [308, 113] width 287 height 34
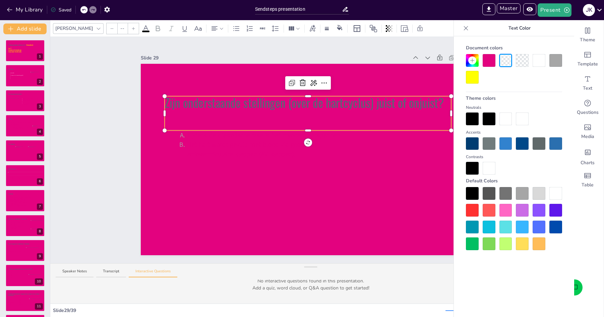
type input "45"
click at [519, 117] on div at bounding box center [522, 118] width 13 height 13
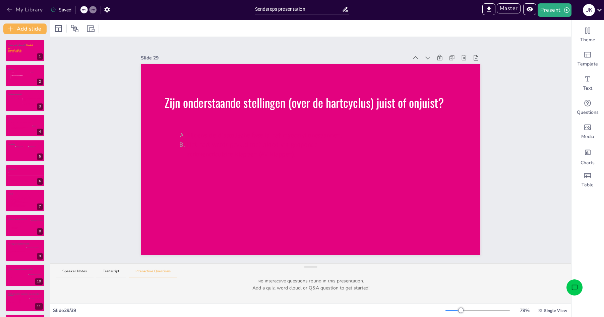
drag, startPoint x: 3, startPoint y: 6, endPoint x: 10, endPoint y: 7, distance: 7.4
click at [3, 6] on div "My Library Saved" at bounding box center [56, 9] width 113 height 12
click at [10, 7] on icon "button" at bounding box center [9, 9] width 7 height 7
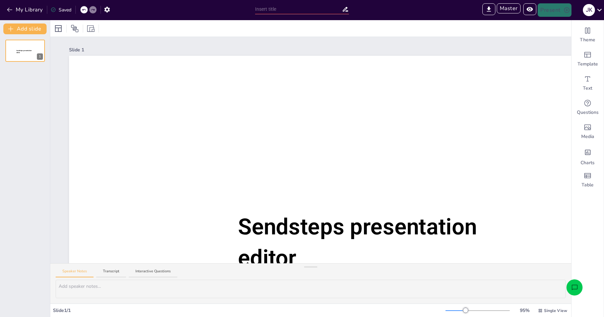
type input "New Sendsteps"
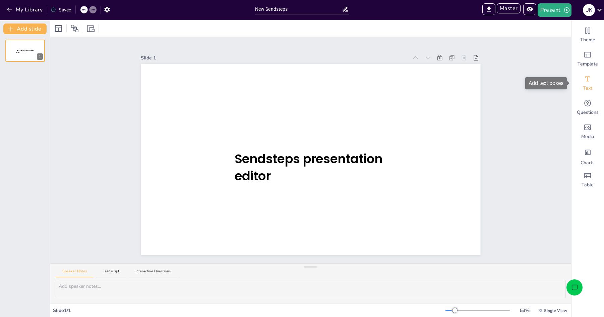
click at [582, 80] on div "Text" at bounding box center [588, 83] width 32 height 24
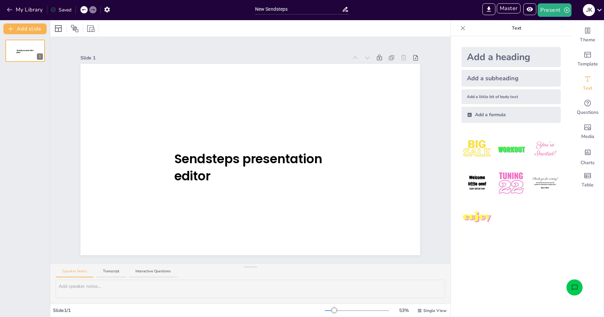
click at [493, 50] on div "Add a heading" at bounding box center [511, 57] width 99 height 20
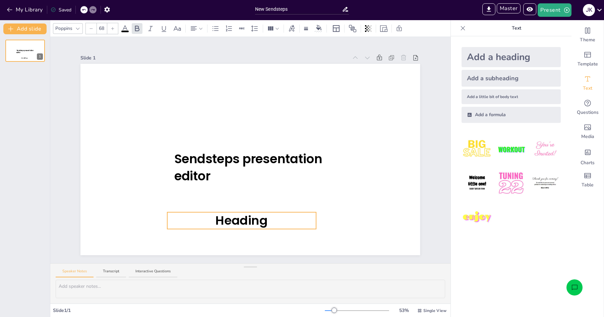
drag, startPoint x: 277, startPoint y: 157, endPoint x: 268, endPoint y: 216, distance: 60.4
click at [268, 216] on p "Heading" at bounding box center [241, 220] width 149 height 17
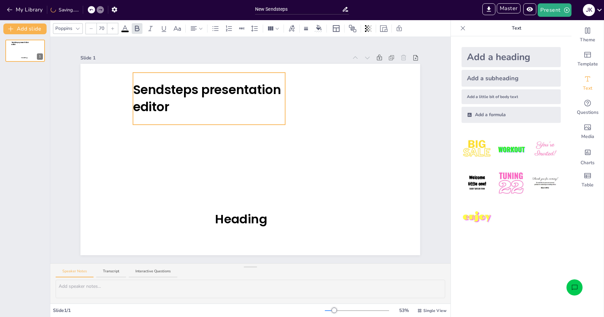
drag, startPoint x: 271, startPoint y: 159, endPoint x: 218, endPoint y: 100, distance: 78.9
click at [218, 100] on span "Sendsteps presentation editor" at bounding box center [207, 98] width 148 height 35
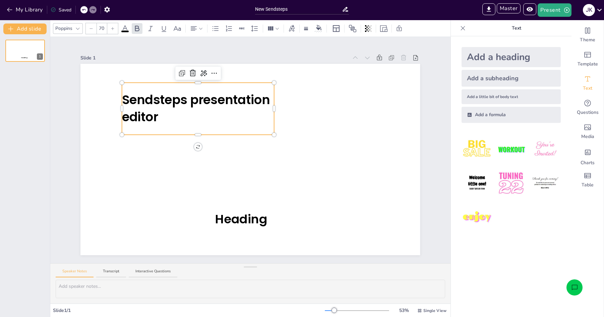
click at [499, 100] on div "Add a little bit of body text" at bounding box center [511, 96] width 99 height 15
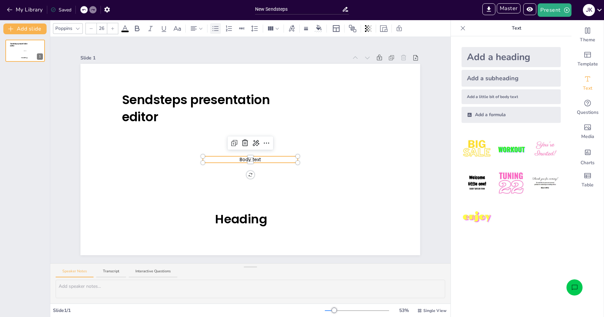
click at [213, 31] on icon at bounding box center [216, 28] width 8 height 8
click at [267, 160] on div at bounding box center [250, 161] width 95 height 3
click at [257, 158] on div at bounding box center [250, 157] width 95 height 3
drag, startPoint x: 257, startPoint y: 158, endPoint x: 261, endPoint y: 160, distance: 4.6
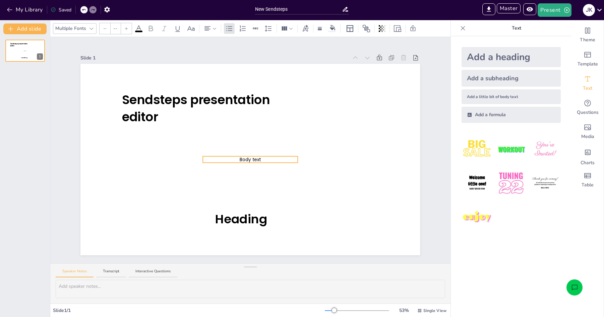
click at [261, 159] on span "Body text" at bounding box center [250, 159] width 21 height 6
type input "26"
click at [255, 160] on span "Body text" at bounding box center [250, 159] width 21 height 6
click at [256, 160] on span "Body text" at bounding box center [250, 159] width 21 height 6
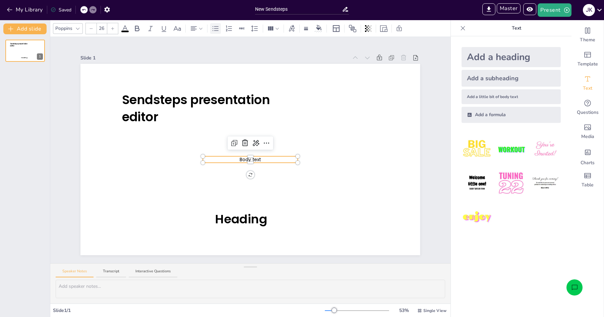
click at [217, 29] on icon at bounding box center [216, 28] width 8 height 8
drag, startPoint x: 283, startPoint y: 158, endPoint x: 309, endPoint y: 161, distance: 25.3
click at [123, 26] on icon at bounding box center [125, 28] width 8 height 8
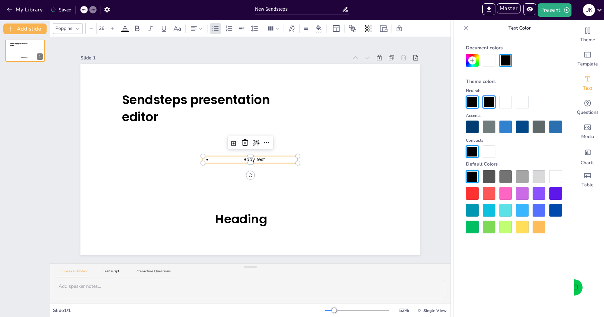
click at [472, 194] on div at bounding box center [472, 193] width 13 height 13
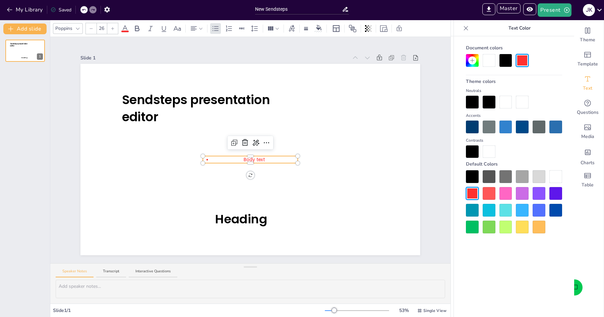
click at [491, 210] on div at bounding box center [489, 210] width 13 height 13
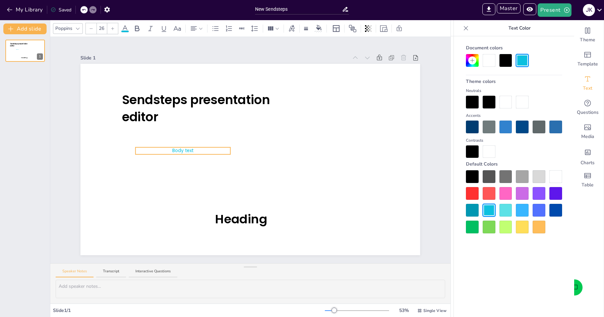
drag, startPoint x: 280, startPoint y: 157, endPoint x: 236, endPoint y: 185, distance: 51.9
click at [211, 148] on p "Body text" at bounding box center [183, 150] width 95 height 6
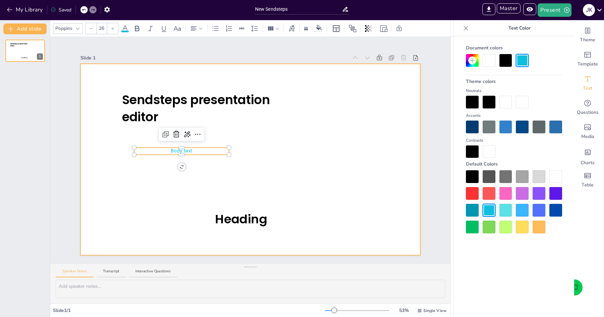
click at [246, 192] on div at bounding box center [250, 159] width 340 height 191
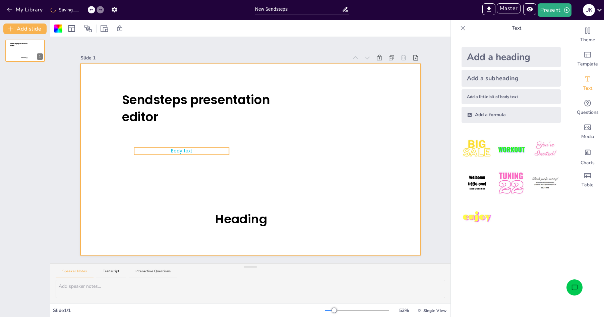
click at [200, 153] on div "Sendsteps presentation editor Heading Body text" at bounding box center [250, 159] width 340 height 191
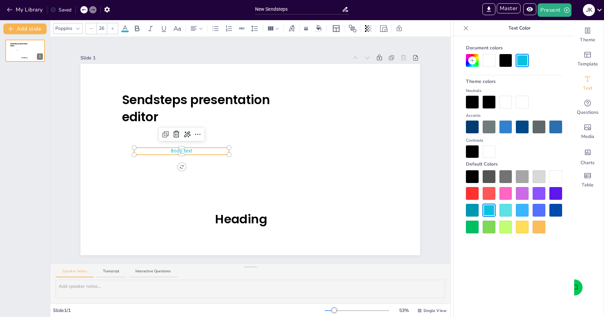
click at [487, 195] on div at bounding box center [489, 193] width 13 height 13
click at [479, 197] on div at bounding box center [514, 201] width 96 height 63
click at [218, 30] on icon at bounding box center [216, 28] width 8 height 8
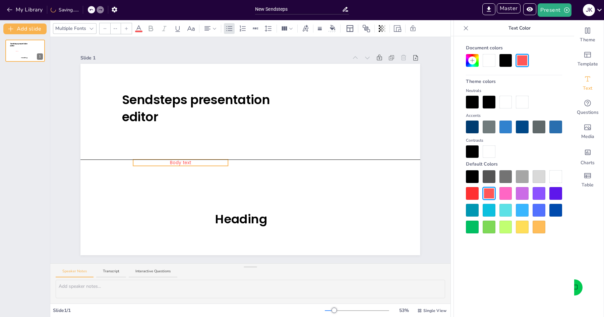
drag, startPoint x: 181, startPoint y: 154, endPoint x: 179, endPoint y: 165, distance: 11.8
click at [195, 163] on div at bounding box center [180, 164] width 95 height 3
click at [203, 162] on p "Body text" at bounding box center [180, 162] width 95 height 6
click at [194, 162] on p "Body text" at bounding box center [180, 162] width 95 height 6
type input "26"
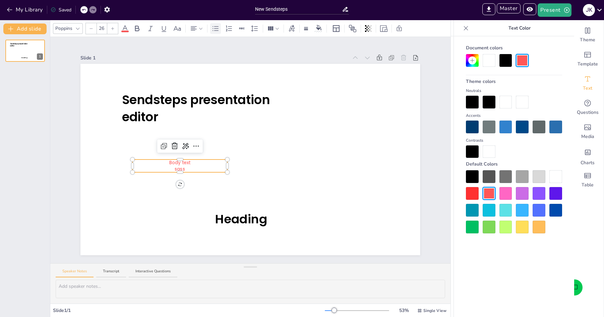
drag, startPoint x: 213, startPoint y: 24, endPoint x: 213, endPoint y: 31, distance: 6.4
click at [212, 32] on icon at bounding box center [216, 28] width 8 height 8
click at [213, 31] on icon at bounding box center [216, 28] width 6 height 5
click at [169, 163] on p "Body text" at bounding box center [180, 162] width 95 height 6
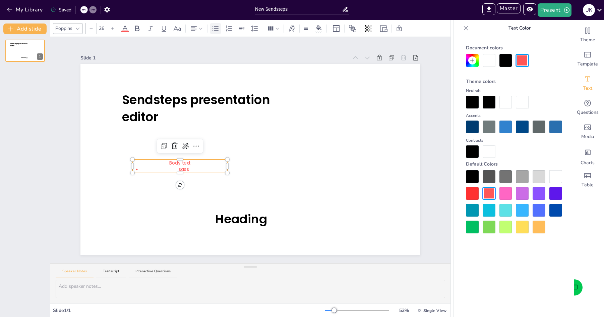
click at [213, 29] on icon at bounding box center [216, 28] width 8 height 8
drag, startPoint x: 202, startPoint y: 163, endPoint x: 196, endPoint y: 169, distance: 8.3
click at [201, 163] on p "Body text" at bounding box center [184, 163] width 87 height 6
drag, startPoint x: 179, startPoint y: 170, endPoint x: 218, endPoint y: 164, distance: 39.3
click at [183, 170] on span "sass" at bounding box center [184, 169] width 10 height 6
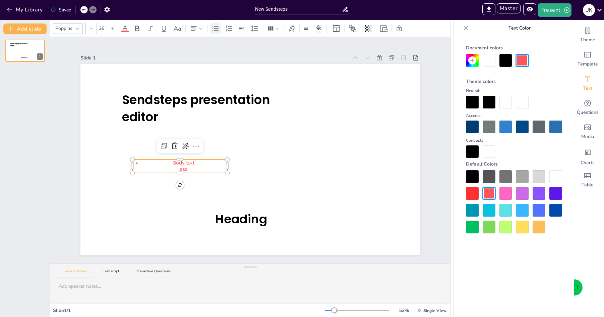
click at [216, 28] on icon at bounding box center [216, 28] width 6 height 5
click at [198, 28] on icon at bounding box center [194, 28] width 8 height 8
click at [196, 51] on icon at bounding box center [197, 52] width 8 height 8
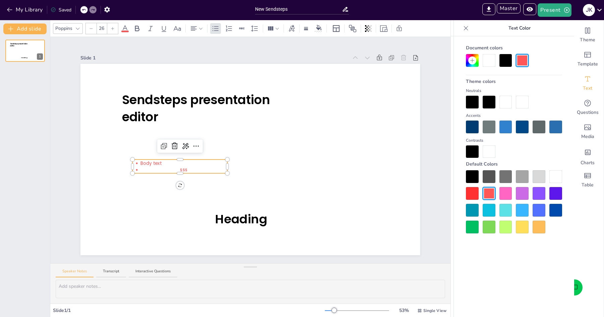
click at [186, 169] on span "sss" at bounding box center [183, 169] width 7 height 6
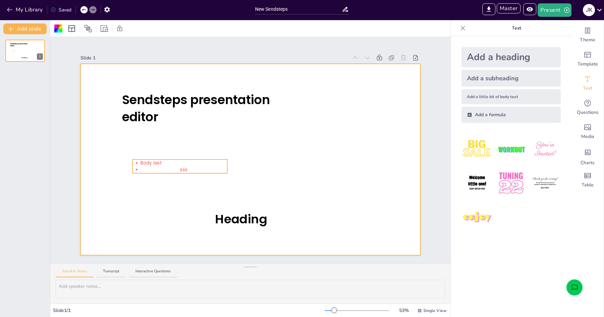
click at [199, 159] on div "Sendsteps presentation editor Heading Body text sss" at bounding box center [250, 159] width 340 height 191
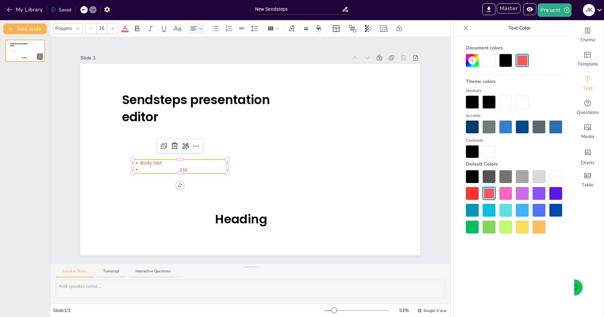
drag, startPoint x: 194, startPoint y: 28, endPoint x: 196, endPoint y: 31, distance: 3.9
click at [194, 28] on icon at bounding box center [194, 28] width 6 height 4
click at [198, 48] on icon at bounding box center [197, 52] width 8 height 8
click at [179, 166] on p "sss" at bounding box center [184, 169] width 87 height 6
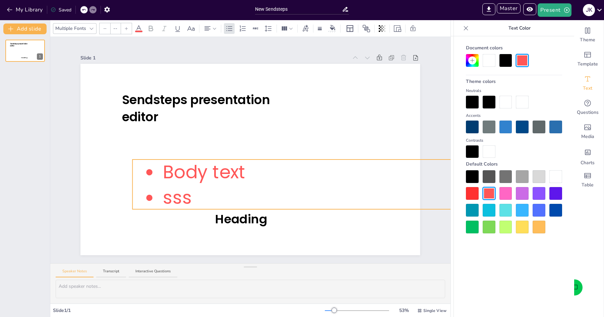
drag, startPoint x: 226, startPoint y: 173, endPoint x: 248, endPoint y: 210, distance: 42.9
click at [248, 210] on div "Sendsteps presentation editor Heading Body text sss" at bounding box center [250, 159] width 340 height 191
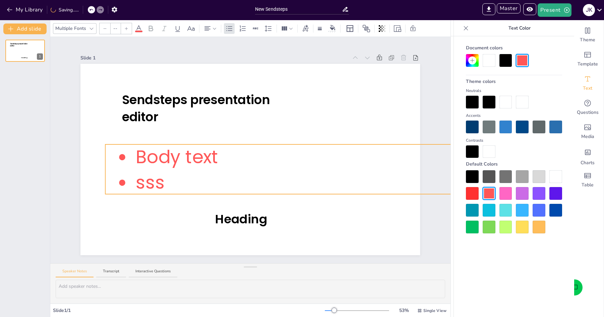
drag, startPoint x: 135, startPoint y: 160, endPoint x: 107, endPoint y: 144, distance: 32.1
click at [106, 145] on div at bounding box center [107, 169] width 3 height 50
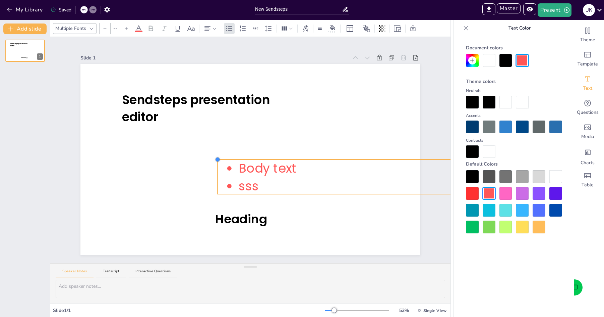
drag, startPoint x: 104, startPoint y: 144, endPoint x: 241, endPoint y: 171, distance: 139.5
click at [241, 171] on div "Sendsteps presentation editor Heading Body text sss" at bounding box center [250, 159] width 340 height 191
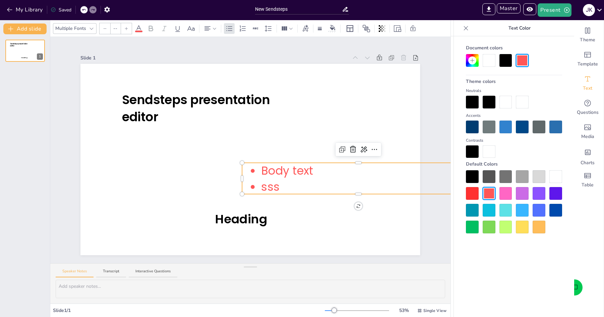
type input "63.8"
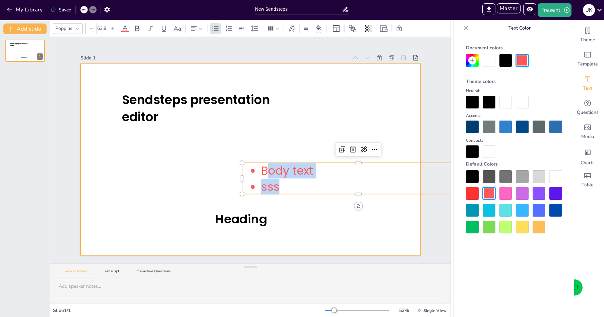
drag, startPoint x: 267, startPoint y: 172, endPoint x: 169, endPoint y: 157, distance: 98.4
click at [169, 157] on div "Sendsteps presentation editor Heading Body text sss" at bounding box center [250, 159] width 340 height 191
click at [170, 157] on div at bounding box center [250, 159] width 340 height 191
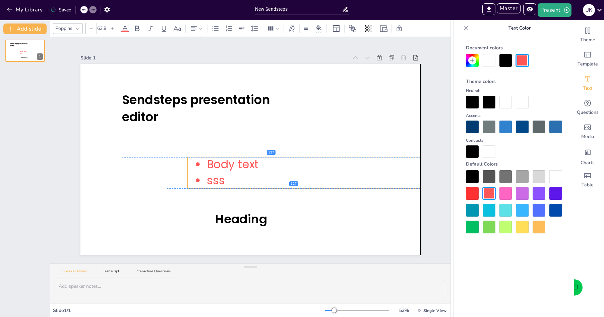
drag, startPoint x: 300, startPoint y: 165, endPoint x: 244, endPoint y: 157, distance: 55.8
click at [244, 157] on span "Body text" at bounding box center [233, 164] width 52 height 16
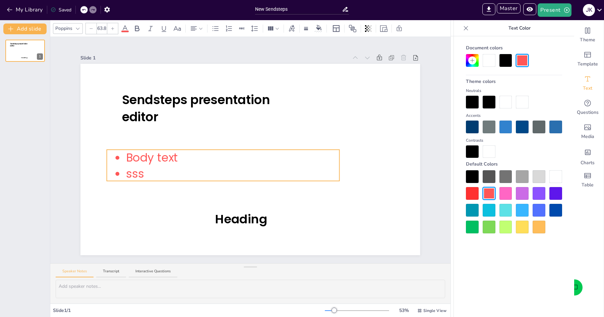
drag, startPoint x: 244, startPoint y: 157, endPoint x: 159, endPoint y: 151, distance: 85.5
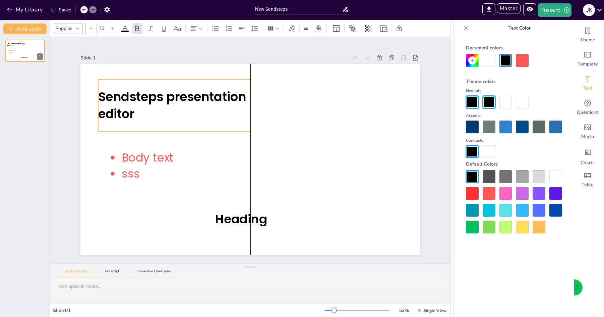
drag, startPoint x: 155, startPoint y: 105, endPoint x: 129, endPoint y: 105, distance: 25.5
click at [129, 105] on span "Sendsteps presentation editor" at bounding box center [172, 105] width 148 height 35
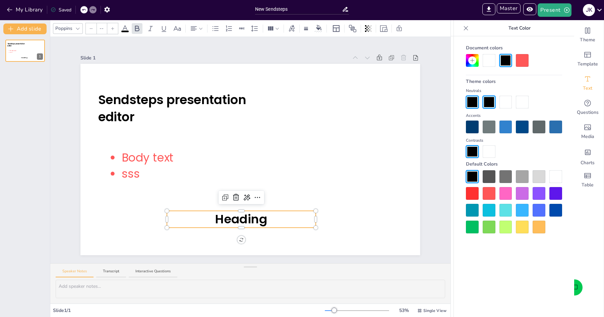
type input "68"
click at [255, 220] on span "Heading" at bounding box center [241, 219] width 52 height 17
click at [268, 210] on div at bounding box center [250, 159] width 340 height 191
click at [260, 218] on span "Headng" at bounding box center [241, 219] width 49 height 17
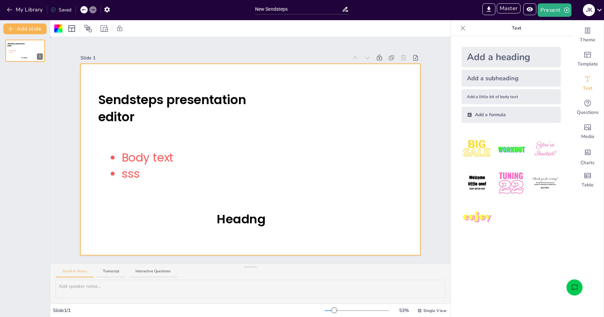
click at [271, 210] on div at bounding box center [250, 159] width 340 height 191
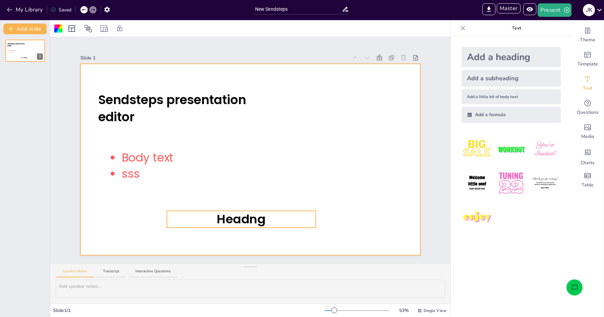
click at [276, 212] on div "Sendsteps presentation editor Headng Body text sss" at bounding box center [250, 159] width 340 height 191
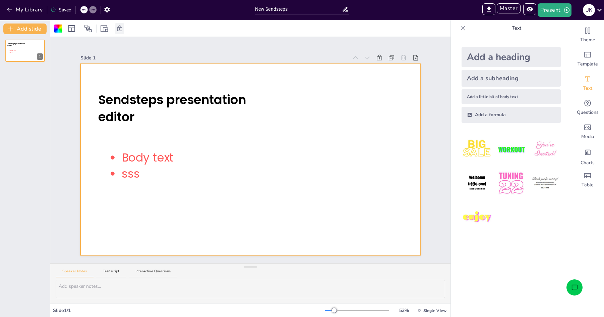
click at [122, 29] on icon at bounding box center [119, 28] width 5 height 6
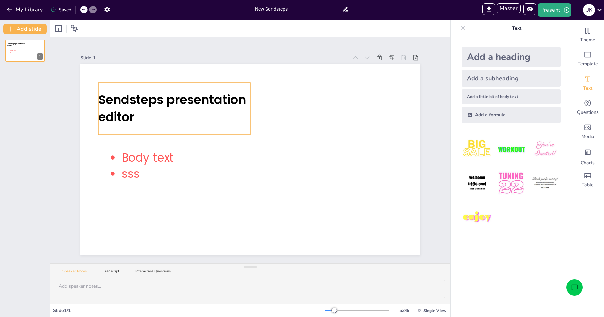
click at [211, 114] on p "Sendsteps presentation editor" at bounding box center [174, 108] width 152 height 35
click at [188, 116] on p "Sendsteps presentation editor" at bounding box center [174, 108] width 152 height 35
click at [171, 135] on div "Sendsteps presentation editor" at bounding box center [174, 109] width 152 height 52
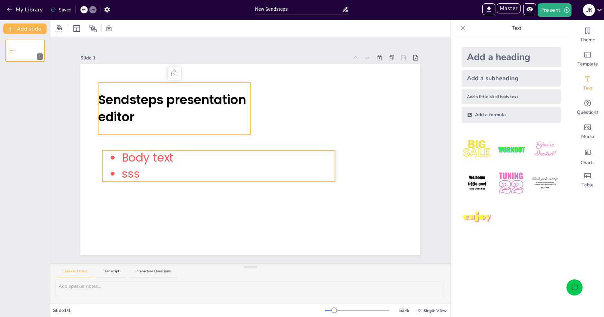
click at [155, 159] on span "Body text" at bounding box center [148, 158] width 52 height 16
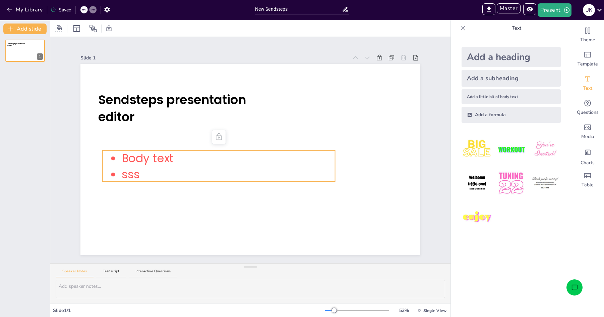
click at [165, 153] on span "Body text" at bounding box center [148, 158] width 52 height 16
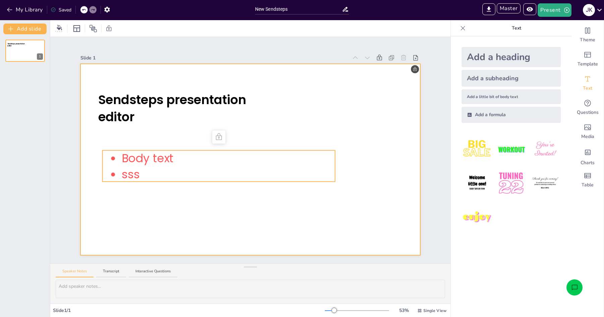
click at [173, 149] on div at bounding box center [250, 159] width 340 height 191
click at [172, 152] on span "Body text" at bounding box center [148, 158] width 52 height 16
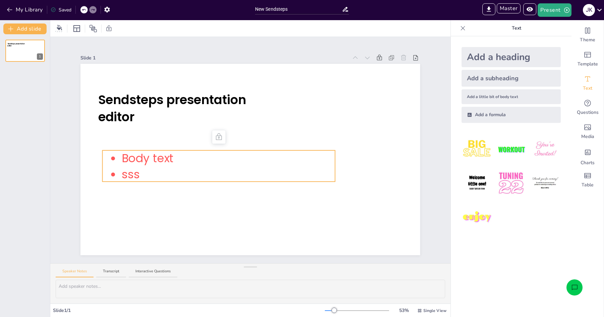
click at [179, 150] on p "Body text" at bounding box center [229, 158] width 214 height 16
click at [197, 167] on p "sss" at bounding box center [229, 174] width 214 height 16
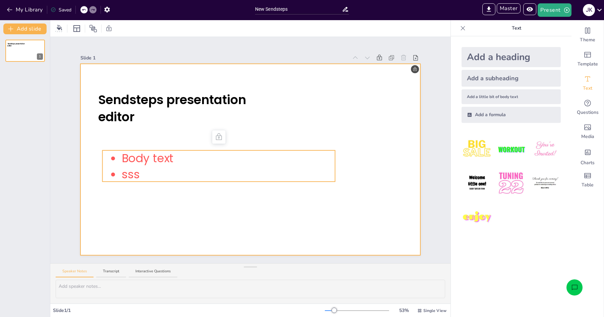
click at [200, 207] on div at bounding box center [250, 159] width 340 height 191
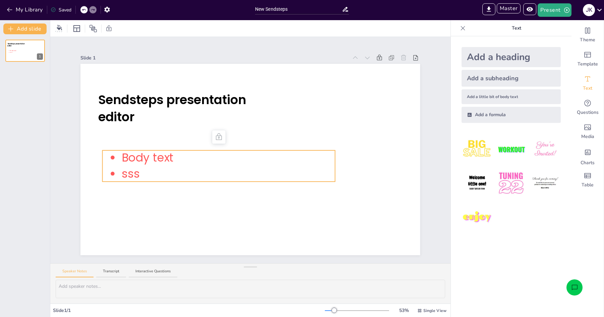
drag, startPoint x: 265, startPoint y: 175, endPoint x: 340, endPoint y: 178, distance: 75.2
click at [342, 64] on div "Sendsteps presentation editor Body text sss" at bounding box center [250, 64] width 340 height 0
drag, startPoint x: 177, startPoint y: 160, endPoint x: 251, endPoint y: 164, distance: 73.9
click at [251, 164] on p "Body text" at bounding box center [229, 158] width 214 height 16
drag, startPoint x: 245, startPoint y: 152, endPoint x: 270, endPoint y: 153, distance: 25.9
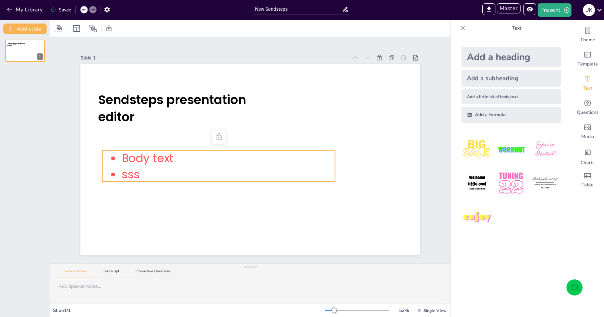
click at [270, 153] on p "Body text" at bounding box center [229, 158] width 214 height 16
click at [109, 29] on icon at bounding box center [109, 28] width 5 height 6
click at [216, 137] on icon at bounding box center [219, 137] width 8 height 8
click at [111, 30] on icon at bounding box center [109, 28] width 5 height 6
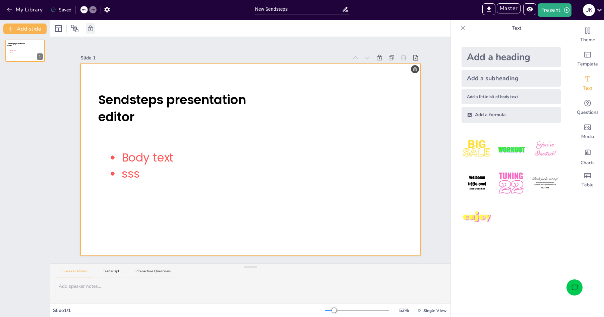
click at [91, 28] on icon at bounding box center [90, 28] width 7 height 7
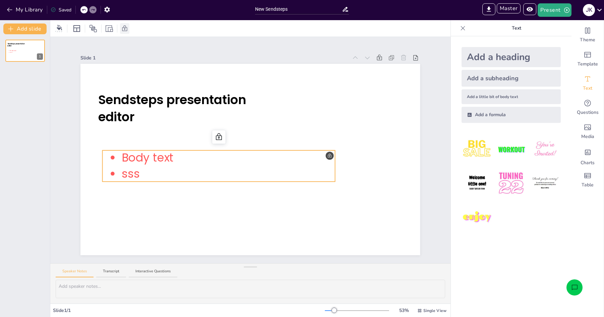
click at [330, 154] on p "Body text" at bounding box center [229, 158] width 214 height 16
click at [219, 136] on icon at bounding box center [219, 137] width 8 height 8
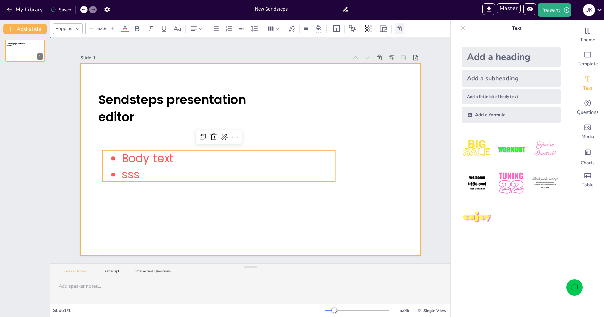
click at [303, 114] on div at bounding box center [250, 159] width 340 height 191
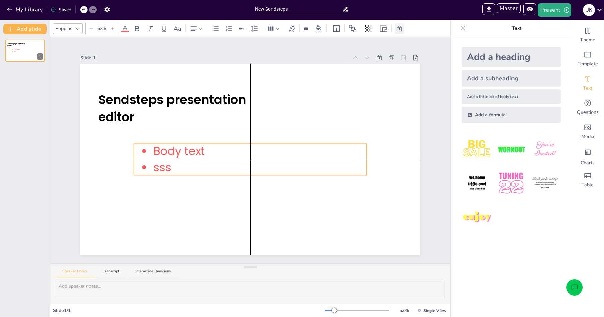
drag, startPoint x: 172, startPoint y: 168, endPoint x: 203, endPoint y: 159, distance: 32.1
click at [203, 159] on div "Body text sss" at bounding box center [250, 159] width 233 height 33
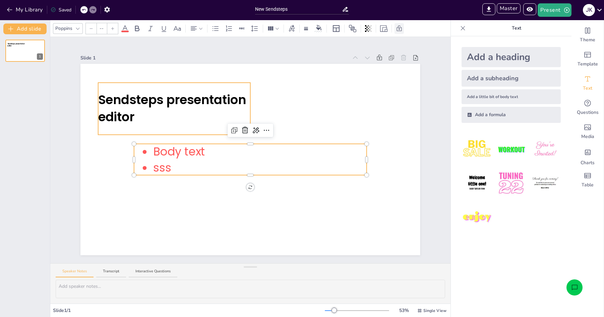
type input "70"
click at [181, 95] on span "Sendsteps presentation editor" at bounding box center [172, 108] width 148 height 35
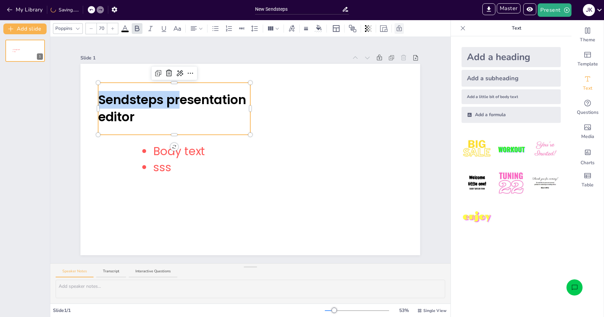
drag, startPoint x: 180, startPoint y: 103, endPoint x: 181, endPoint y: 89, distance: 13.5
click at [181, 89] on div "Sendsteps presentation editor" at bounding box center [174, 109] width 152 height 52
click at [197, 92] on span "Sendsteps presentation editor" at bounding box center [173, 108] width 151 height 35
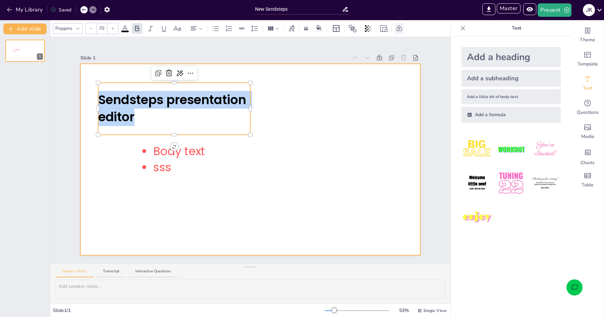
drag, startPoint x: 200, startPoint y: 86, endPoint x: 211, endPoint y: 92, distance: 12.5
click at [202, 81] on div "Body text sss Sendsteps presentation editor" at bounding box center [250, 159] width 340 height 191
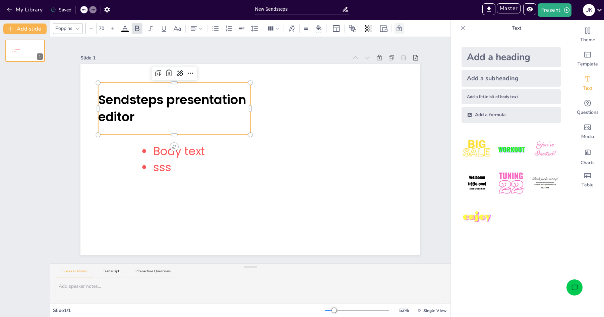
click at [214, 94] on span "Sendsteps presentation editor" at bounding box center [173, 108] width 151 height 35
drag, startPoint x: 214, startPoint y: 82, endPoint x: 211, endPoint y: 78, distance: 4.4
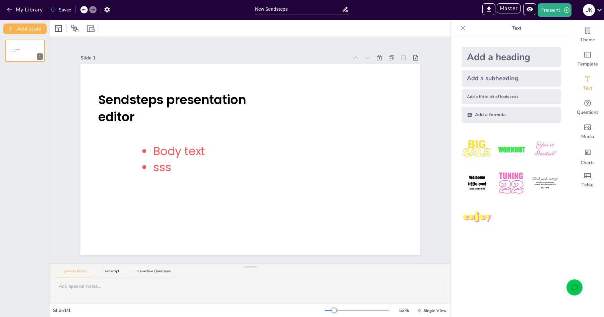
drag, startPoint x: 211, startPoint y: 78, endPoint x: 229, endPoint y: 116, distance: 42.0
click at [222, 114] on p "Sendsteps presentation editor" at bounding box center [174, 108] width 152 height 35
drag, startPoint x: 169, startPoint y: 93, endPoint x: 168, endPoint y: 101, distance: 8.1
click at [169, 93] on span "Sendsteps presentation editor" at bounding box center [173, 108] width 151 height 35
click at [132, 110] on span "Sendsteps presentation editor" at bounding box center [173, 108] width 151 height 35
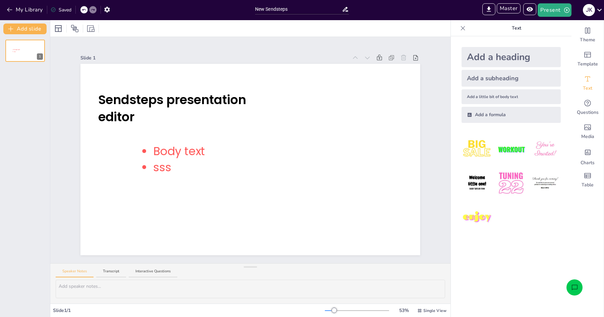
click at [133, 91] on span "Sendsteps presentation editor" at bounding box center [173, 108] width 151 height 35
drag, startPoint x: 242, startPoint y: 130, endPoint x: 278, endPoint y: 185, distance: 65.6
click at [242, 132] on div "Sendsteps presentation editor" at bounding box center [174, 109] width 152 height 52
click at [220, 96] on span "Sendsteps presentation editor" at bounding box center [173, 108] width 151 height 35
drag, startPoint x: 192, startPoint y: 113, endPoint x: 169, endPoint y: 117, distance: 22.9
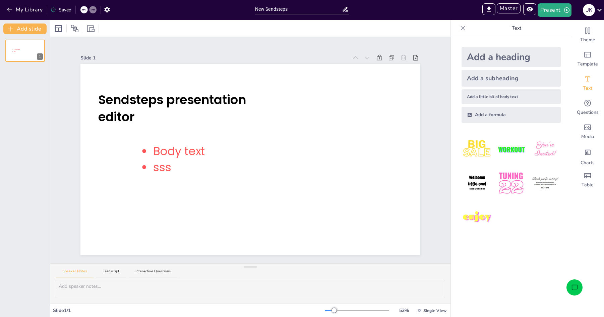
click at [191, 113] on p "Sendsteps presentation editor" at bounding box center [174, 108] width 152 height 35
drag, startPoint x: 137, startPoint y: 97, endPoint x: 120, endPoint y: 90, distance: 18.4
click at [137, 97] on span "Sendsteps presentation editor" at bounding box center [173, 108] width 151 height 35
drag, startPoint x: 114, startPoint y: 88, endPoint x: 222, endPoint y: 127, distance: 114.5
click at [222, 127] on div "Sendsteps presentation editor" at bounding box center [174, 109] width 152 height 52
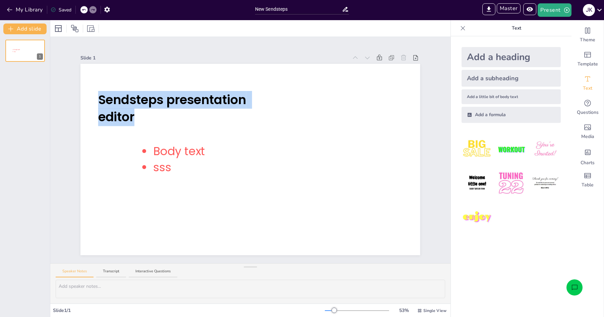
click at [222, 127] on div "Sendsteps presentation editor" at bounding box center [174, 109] width 152 height 52
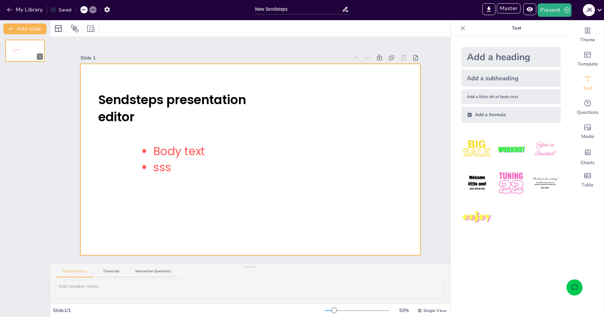
click at [211, 140] on div at bounding box center [250, 159] width 340 height 191
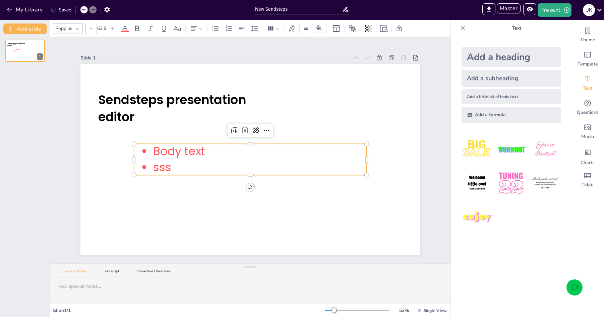
click at [204, 160] on p "sss" at bounding box center [260, 167] width 214 height 16
type input "70"
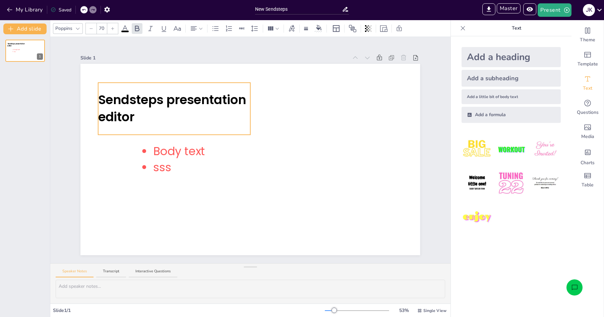
click at [188, 98] on span "Sendsteps presentation editor" at bounding box center [172, 108] width 148 height 35
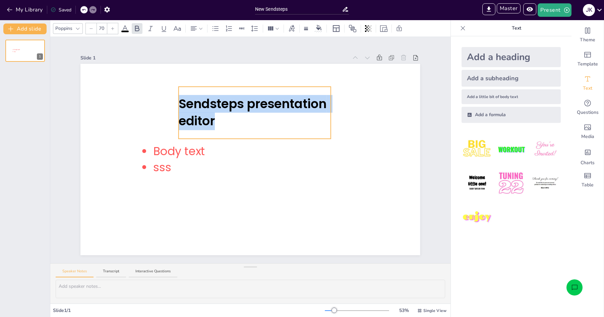
drag, startPoint x: 208, startPoint y: 83, endPoint x: 288, endPoint y: 87, distance: 80.6
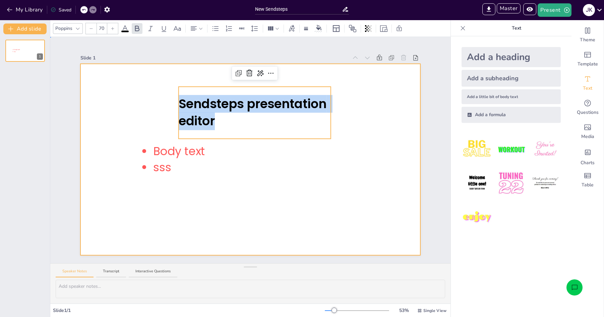
click at [383, 136] on div at bounding box center [250, 159] width 340 height 191
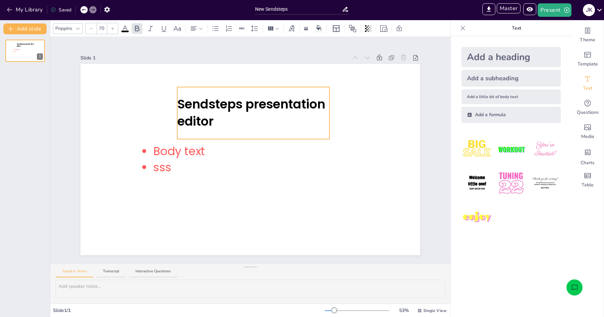
drag, startPoint x: 274, startPoint y: 105, endPoint x: 246, endPoint y: 106, distance: 28.9
click at [246, 106] on span "Sendsteps presentation editor" at bounding box center [251, 112] width 148 height 35
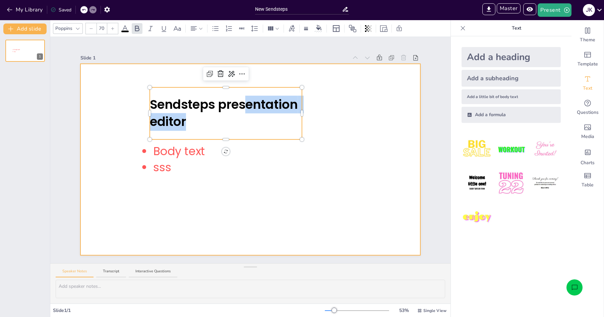
drag, startPoint x: 245, startPoint y: 106, endPoint x: 311, endPoint y: 111, distance: 66.3
click at [311, 111] on div "Body text sss Sendsteps presentation editor" at bounding box center [250, 159] width 340 height 191
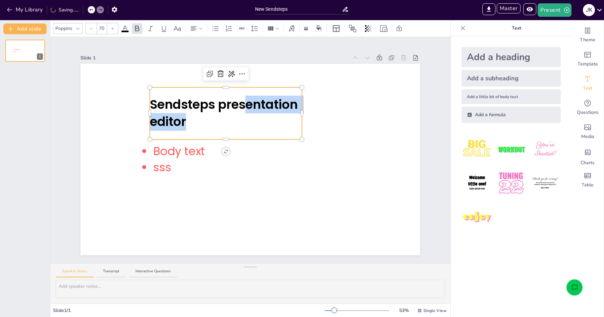
click at [292, 127] on p "Sendsteps presentation editor" at bounding box center [226, 113] width 152 height 35
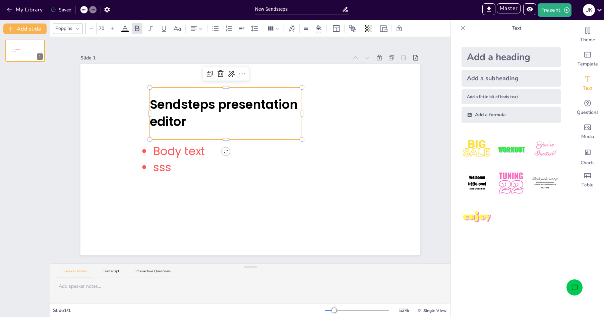
drag, startPoint x: 235, startPoint y: 132, endPoint x: 250, endPoint y: 140, distance: 17.3
click at [237, 133] on div "Sendsteps presentation editor" at bounding box center [226, 113] width 152 height 52
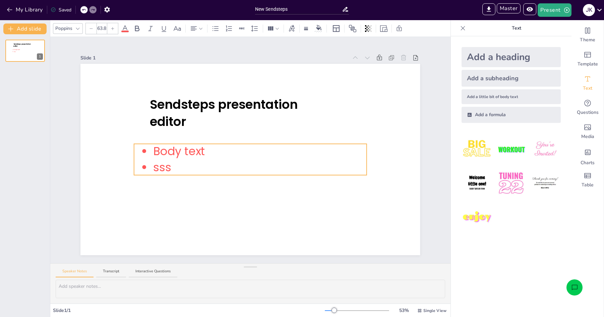
click at [280, 161] on p "sss" at bounding box center [260, 167] width 214 height 16
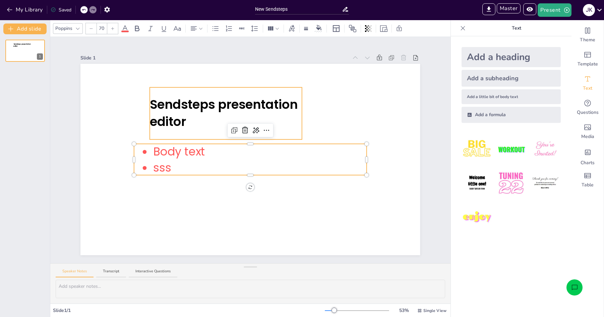
click at [276, 122] on p "Sendsteps presentation editor" at bounding box center [226, 113] width 152 height 35
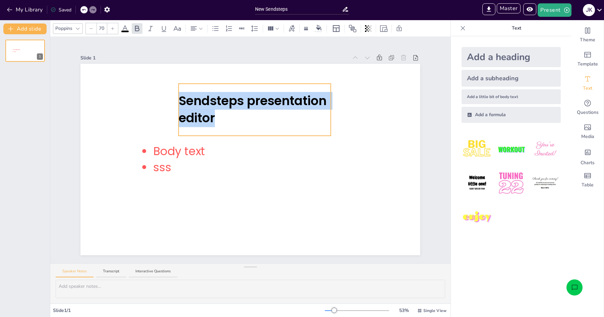
drag, startPoint x: 254, startPoint y: 138, endPoint x: 281, endPoint y: 135, distance: 27.0
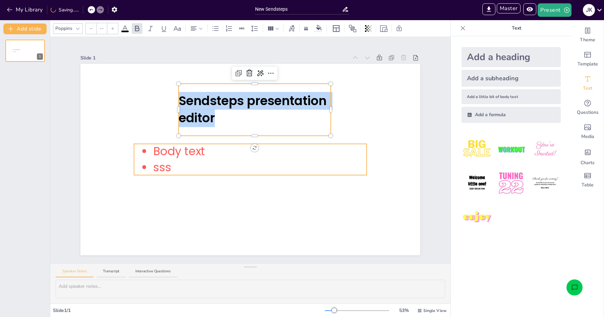
click at [293, 160] on p "sss" at bounding box center [260, 167] width 214 height 16
type input "63.8"
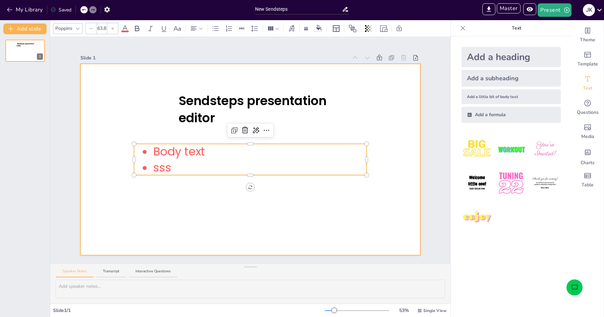
click at [297, 222] on div at bounding box center [250, 159] width 340 height 191
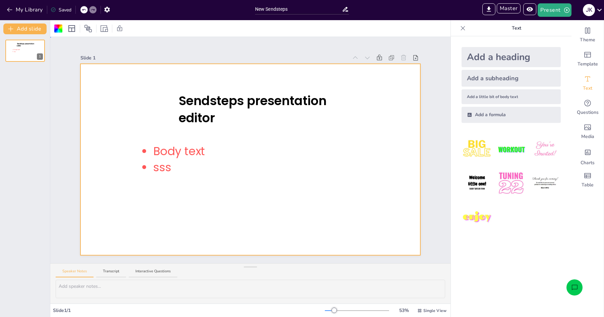
click at [444, 132] on div "Slide 1 Sendsteps presentation editor Body text sss" at bounding box center [250, 150] width 400 height 226
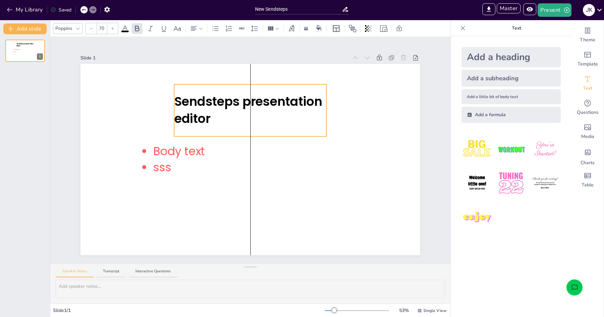
drag, startPoint x: 255, startPoint y: 109, endPoint x: 251, endPoint y: 110, distance: 4.4
click at [251, 110] on span "Sendsteps presentation editor" at bounding box center [248, 110] width 148 height 35
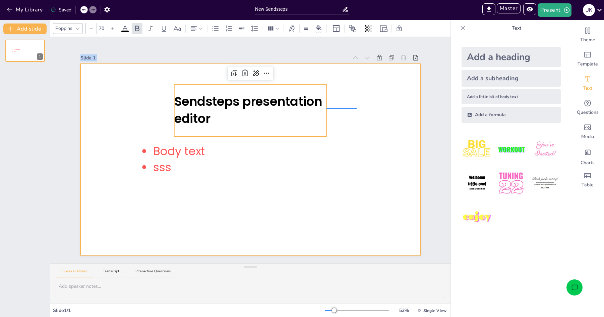
drag, startPoint x: 327, startPoint y: 109, endPoint x: 351, endPoint y: 108, distance: 23.8
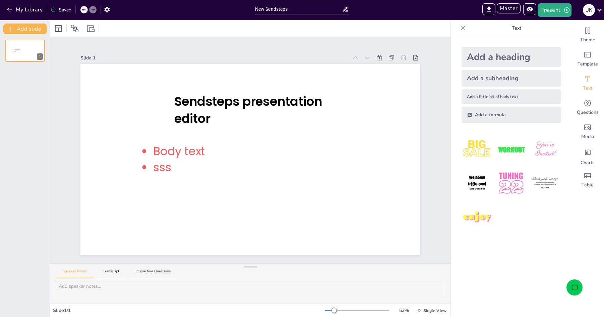
drag, startPoint x: 313, startPoint y: 114, endPoint x: 306, endPoint y: 113, distance: 7.2
click at [313, 114] on p "Sendsteps presentation editor" at bounding box center [250, 110] width 152 height 35
click at [295, 102] on span "Sendsteps presentation editor" at bounding box center [249, 110] width 151 height 35
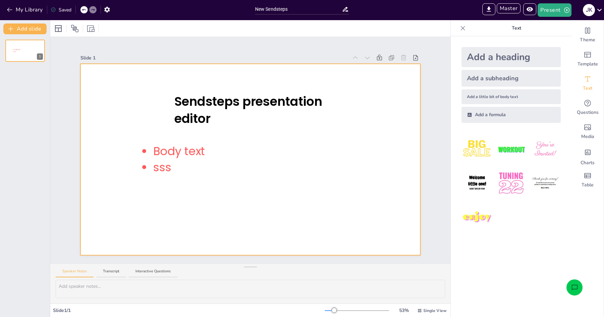
click at [352, 122] on div at bounding box center [250, 159] width 340 height 191
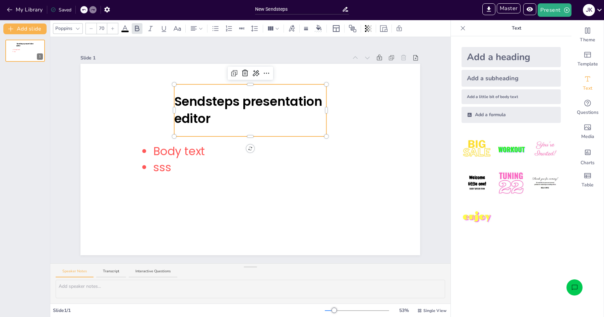
click at [231, 108] on span "Sendsteps presentation editor" at bounding box center [248, 110] width 148 height 35
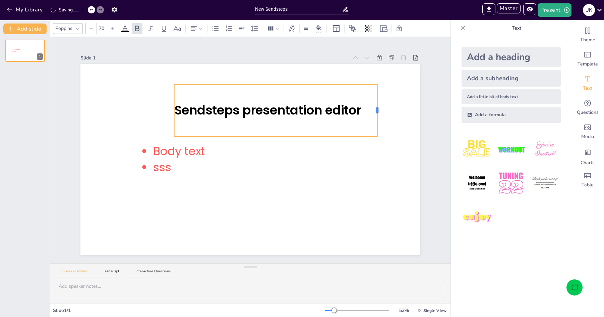
drag, startPoint x: 327, startPoint y: 111, endPoint x: 370, endPoint y: 116, distance: 43.6
click at [378, 114] on div "Body text sss Sendsteps presentation editor" at bounding box center [250, 159] width 340 height 191
click at [439, 125] on div "Slide 1 Body text sss Sendsteps presentation editor" at bounding box center [250, 150] width 377 height 210
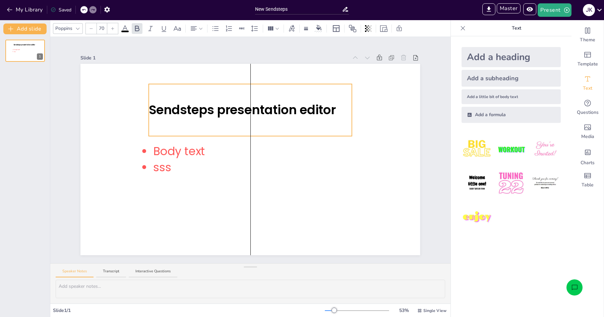
drag, startPoint x: 298, startPoint y: 118, endPoint x: 271, endPoint y: 118, distance: 26.8
click at [271, 118] on span "Sendsteps presentation editor" at bounding box center [242, 109] width 187 height 17
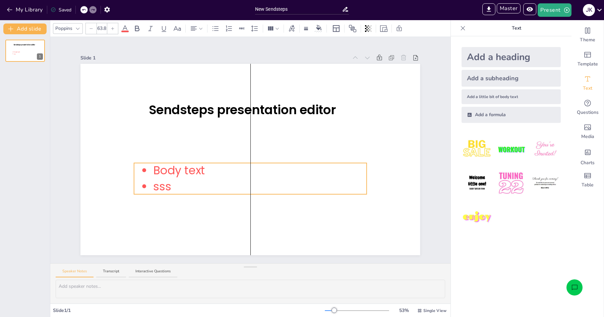
drag, startPoint x: 160, startPoint y: 161, endPoint x: 158, endPoint y: 180, distance: 19.2
click at [158, 180] on span "sss" at bounding box center [162, 186] width 18 height 16
drag, startPoint x: 368, startPoint y: 179, endPoint x: 243, endPoint y: 181, distance: 125.1
click at [243, 181] on div at bounding box center [242, 178] width 2 height 6
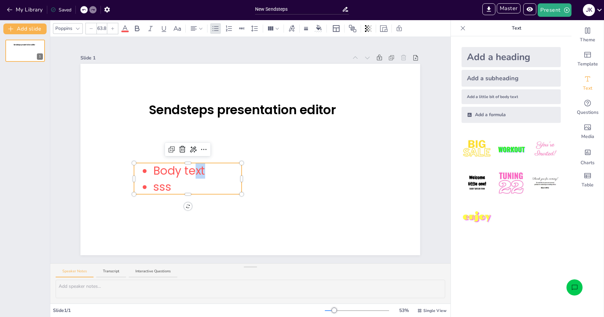
drag, startPoint x: 221, startPoint y: 176, endPoint x: 193, endPoint y: 175, distance: 28.5
click at [193, 175] on p "Body text" at bounding box center [197, 171] width 89 height 16
drag, startPoint x: 191, startPoint y: 174, endPoint x: 215, endPoint y: 164, distance: 25.9
click at [191, 174] on span "Body text" at bounding box center [179, 171] width 52 height 16
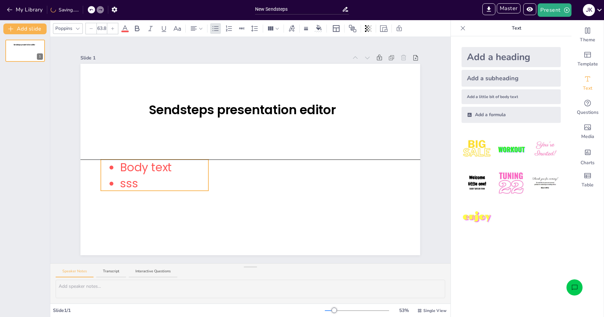
drag, startPoint x: 215, startPoint y: 164, endPoint x: 181, endPoint y: 162, distance: 33.2
drag, startPoint x: 185, startPoint y: 179, endPoint x: 190, endPoint y: 175, distance: 5.7
click at [185, 179] on p "sss" at bounding box center [164, 183] width 89 height 16
drag, startPoint x: 191, startPoint y: 175, endPoint x: 195, endPoint y: 176, distance: 4.6
click at [195, 176] on p "sss" at bounding box center [164, 183] width 89 height 16
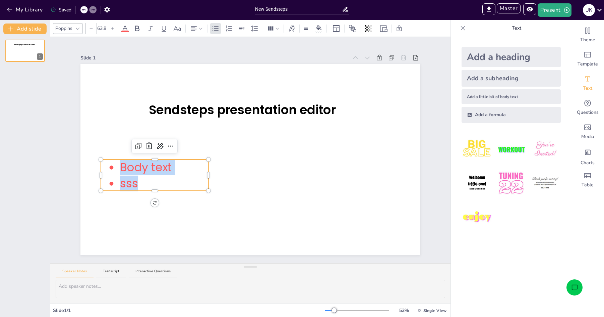
drag, startPoint x: 193, startPoint y: 179, endPoint x: 109, endPoint y: 164, distance: 84.5
click at [109, 164] on div "Body text sss" at bounding box center [155, 175] width 108 height 33
click at [88, 29] on div at bounding box center [91, 28] width 11 height 11
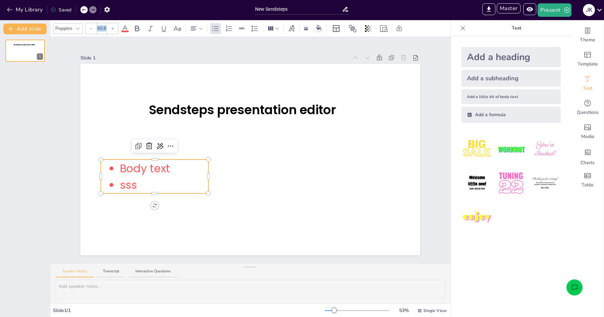
click at [88, 29] on div at bounding box center [91, 28] width 11 height 11
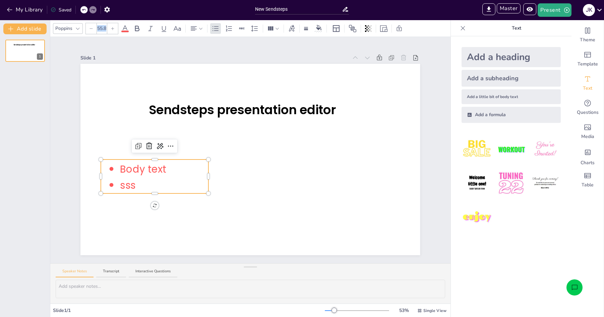
click at [88, 29] on div at bounding box center [91, 28] width 11 height 11
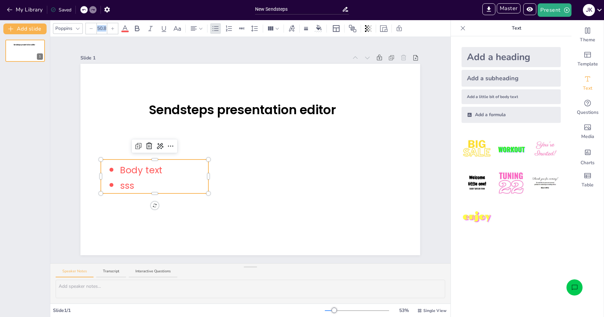
click at [88, 29] on div at bounding box center [91, 28] width 11 height 11
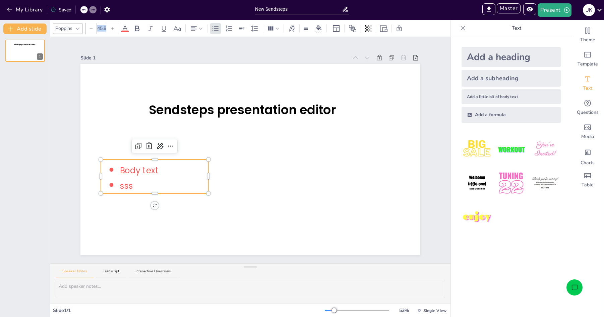
click at [88, 29] on div at bounding box center [91, 28] width 11 height 11
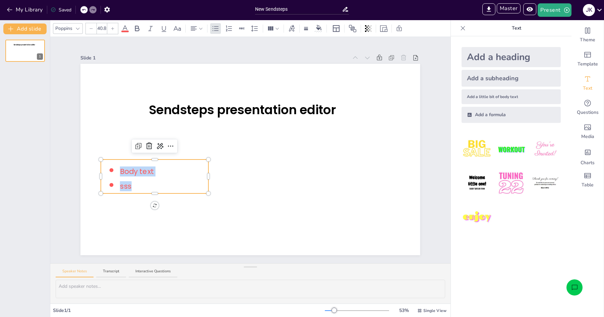
click at [88, 29] on div at bounding box center [91, 28] width 11 height 11
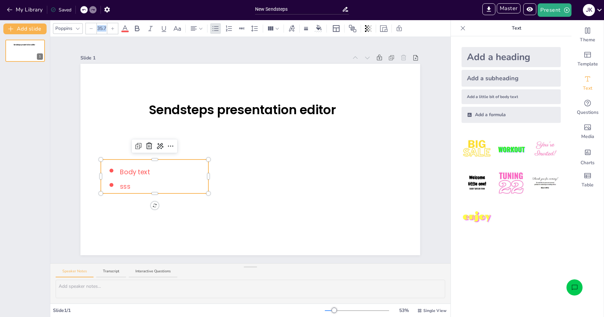
click at [88, 29] on div at bounding box center [91, 28] width 11 height 11
type input "31.7"
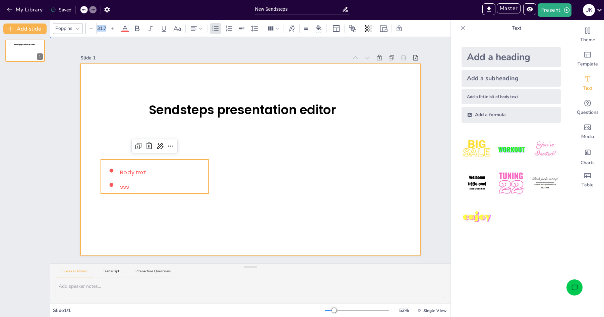
click at [212, 175] on div at bounding box center [250, 159] width 340 height 191
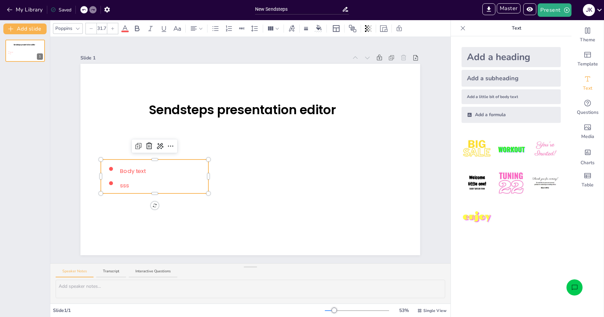
click at [119, 164] on ul "Body text" at bounding box center [155, 168] width 108 height 14
click at [130, 167] on p "Body text" at bounding box center [164, 171] width 89 height 8
click at [140, 161] on div at bounding box center [155, 160] width 108 height 3
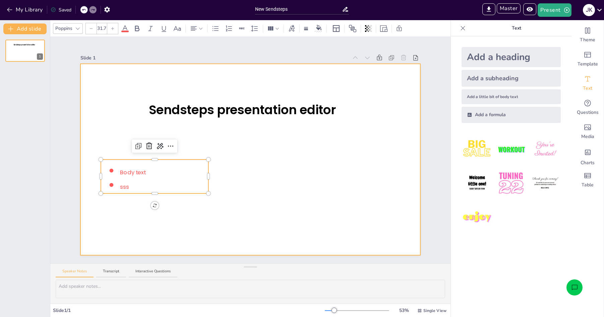
click at [176, 159] on div at bounding box center [250, 159] width 340 height 191
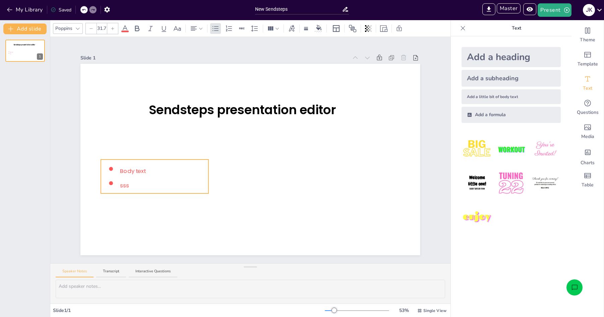
click at [201, 162] on div "Sendsteps presentation editor Body text sss" at bounding box center [250, 159] width 340 height 191
click at [96, 29] on div at bounding box center [91, 28] width 11 height 11
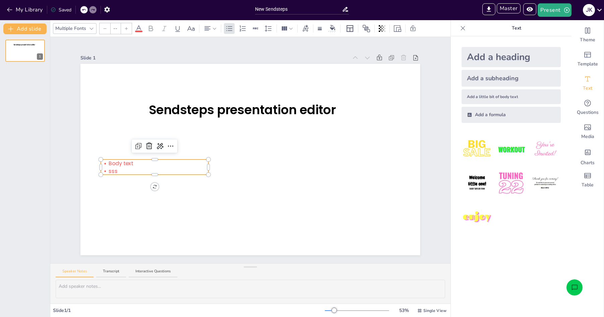
click at [126, 30] on icon at bounding box center [126, 28] width 4 height 4
drag, startPoint x: 126, startPoint y: 30, endPoint x: 102, endPoint y: 28, distance: 24.3
click at [102, 28] on input "31.7" at bounding box center [101, 28] width 9 height 11
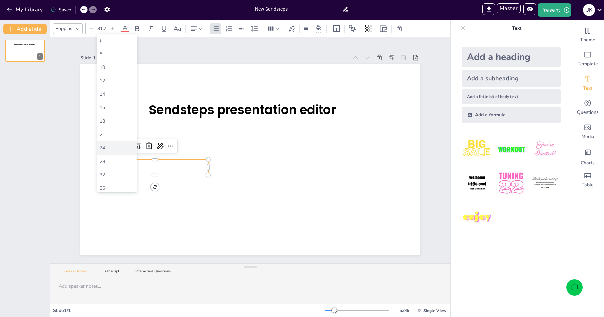
click at [104, 151] on div "24" at bounding box center [117, 147] width 35 height 7
type input "24"
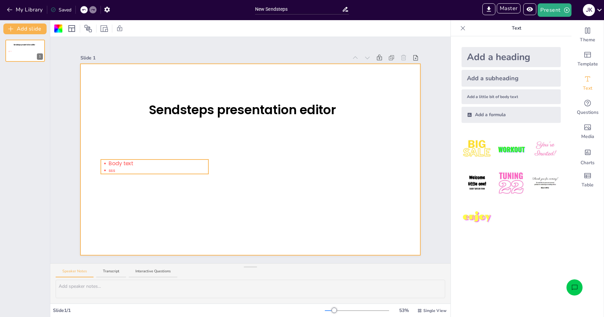
click at [206, 162] on p "Body text" at bounding box center [159, 163] width 100 height 8
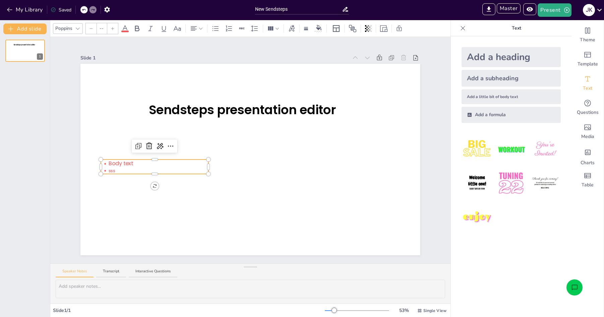
click at [200, 160] on div at bounding box center [155, 160] width 108 height 3
click at [102, 27] on input "--" at bounding box center [101, 28] width 9 height 11
click at [115, 146] on div "24" at bounding box center [113, 147] width 27 height 7
type input "24"
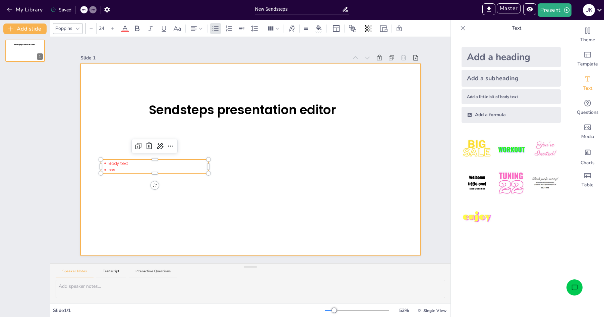
click at [293, 171] on div at bounding box center [250, 159] width 340 height 191
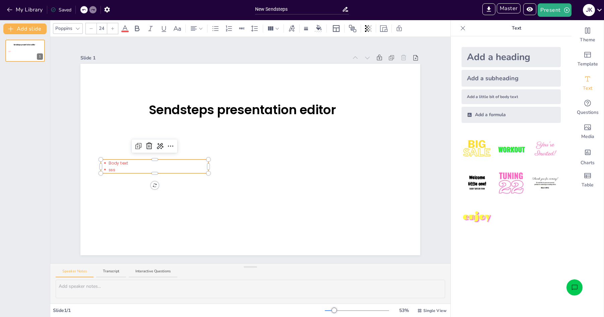
click at [111, 167] on span "sss" at bounding box center [112, 170] width 6 height 6
click at [117, 160] on div at bounding box center [155, 160] width 108 height 3
click at [115, 26] on div at bounding box center [112, 28] width 11 height 11
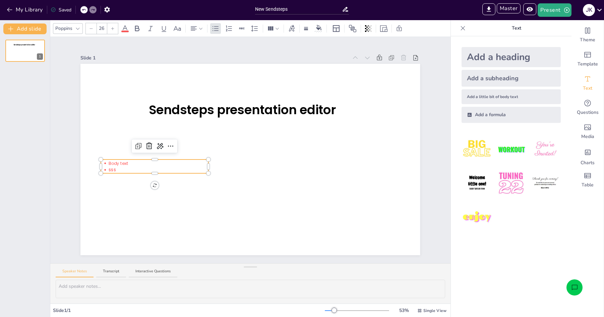
type input "27"
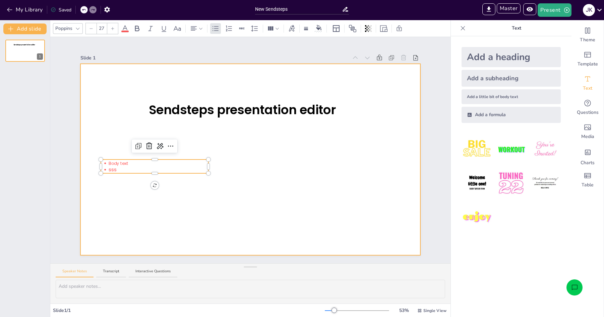
click at [239, 219] on div at bounding box center [250, 159] width 340 height 191
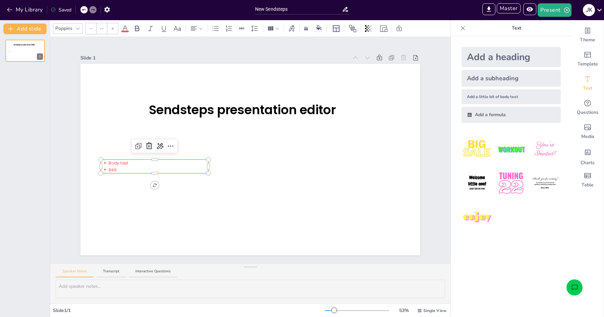
click at [146, 160] on div "Sendsteps presentation editor Body text sss" at bounding box center [250, 159] width 340 height 191
click at [111, 27] on icon at bounding box center [113, 28] width 4 height 4
click at [21, 10] on button "My Library" at bounding box center [25, 9] width 41 height 11
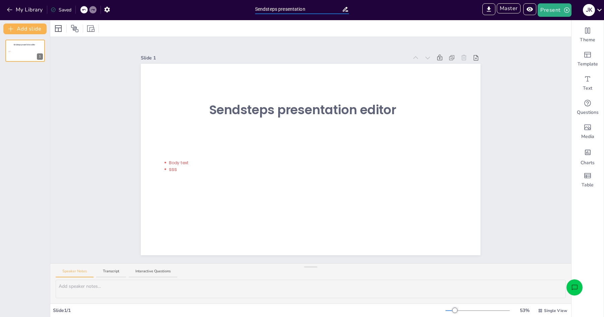
click at [311, 10] on input "Sendsteps presentation" at bounding box center [298, 9] width 87 height 10
type input "Sendsteps presentationjj"
drag, startPoint x: 98, startPoint y: 82, endPoint x: 80, endPoint y: 69, distance: 21.7
click at [18, 11] on button "My Library" at bounding box center [25, 9] width 41 height 11
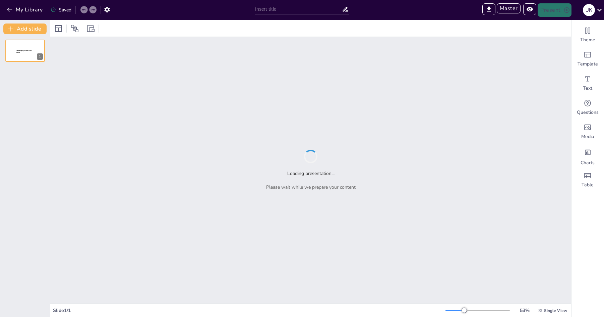
type input "Untitled presentation"
